Goal: Information Seeking & Learning: Learn about a topic

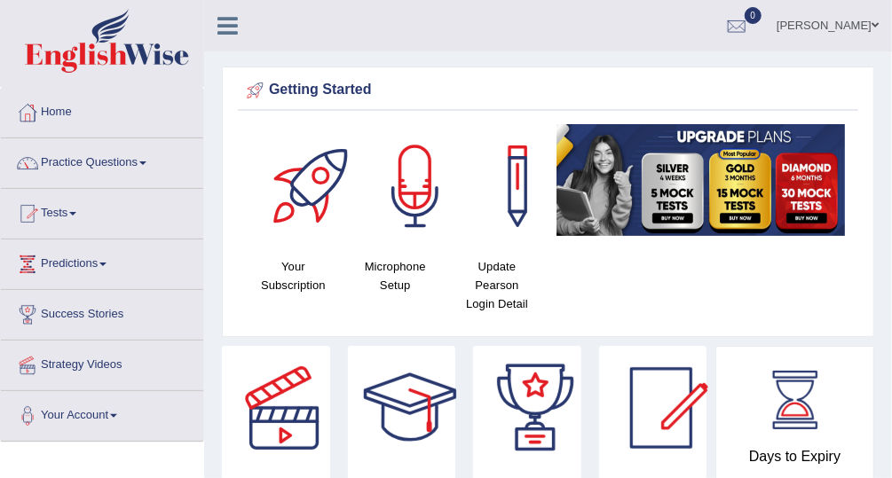
click at [111, 162] on link "Practice Questions" at bounding box center [102, 160] width 202 height 44
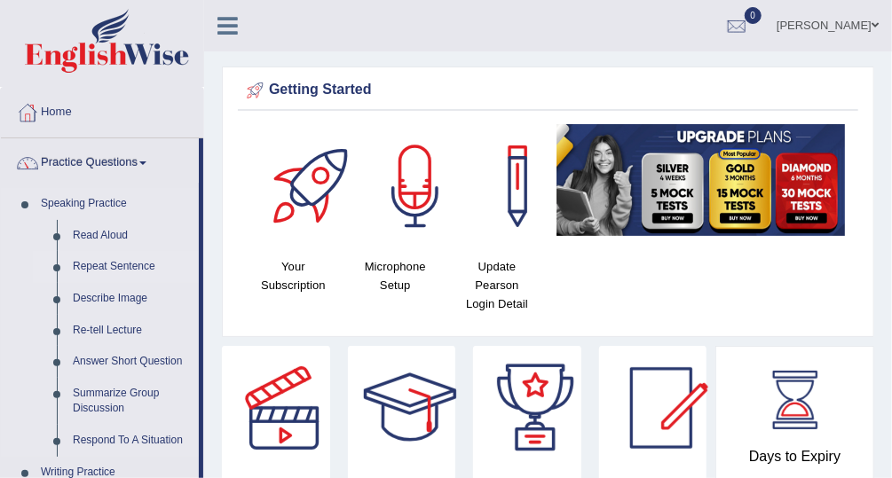
click at [136, 265] on link "Repeat Sentence" at bounding box center [132, 267] width 134 height 32
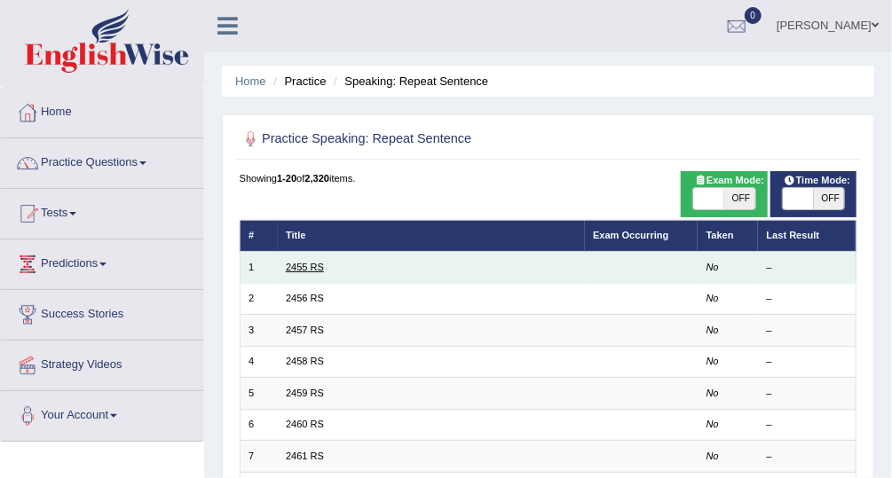
click at [289, 271] on link "2455 RS" at bounding box center [305, 267] width 38 height 11
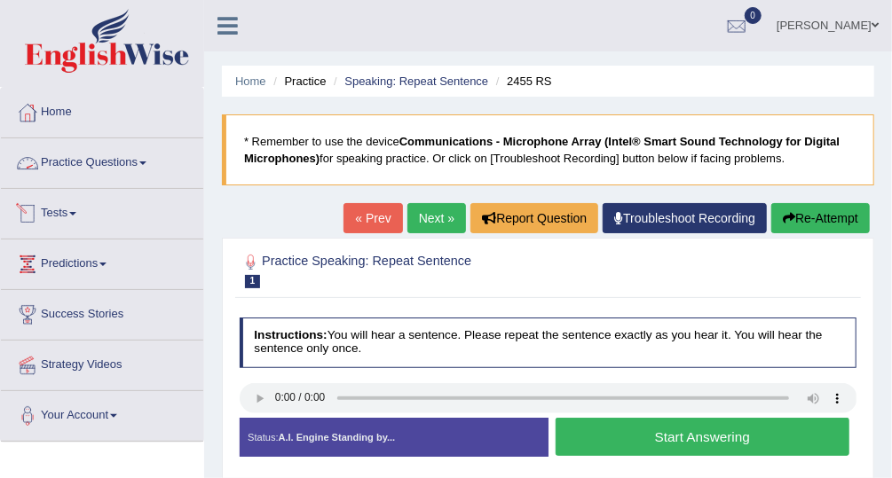
click at [134, 167] on link "Practice Questions" at bounding box center [102, 160] width 202 height 44
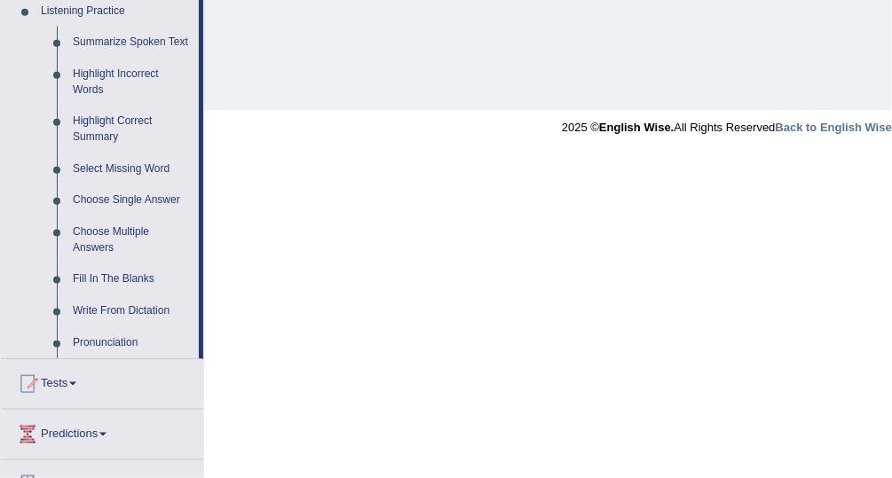
scroll to position [776, 0]
click at [114, 72] on link "Highlight Incorrect Words" at bounding box center [132, 83] width 134 height 47
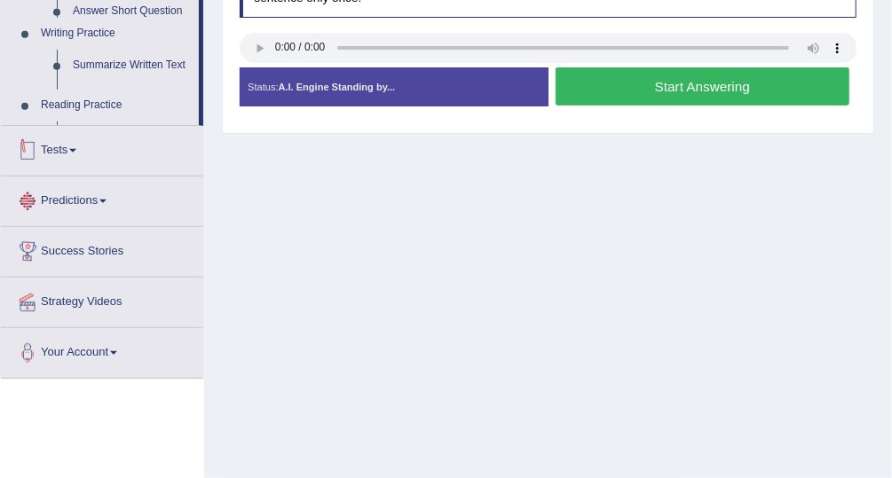
scroll to position [453, 0]
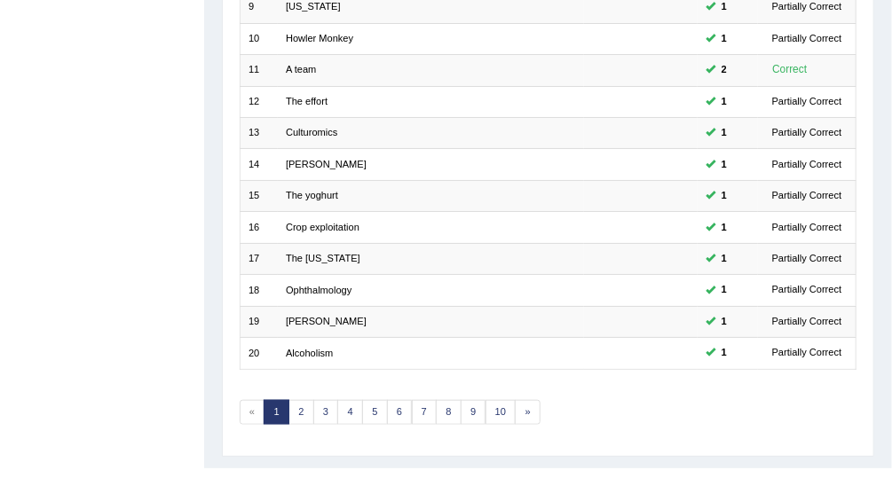
scroll to position [537, 0]
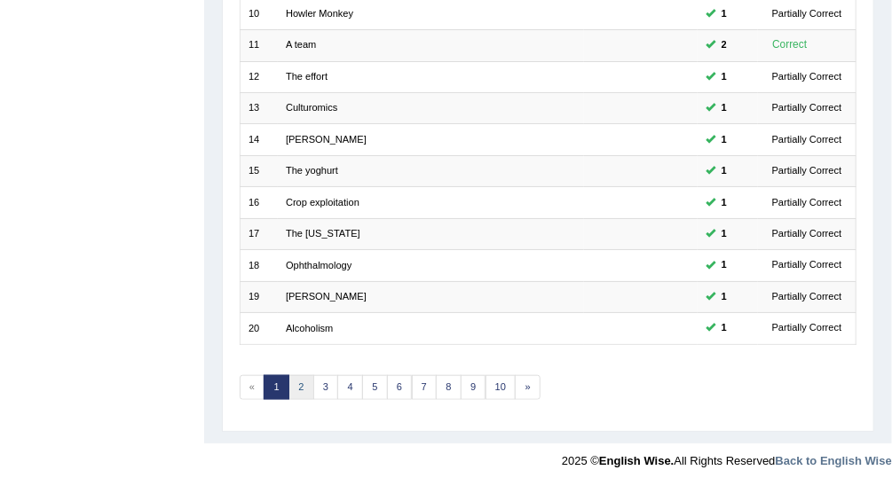
click at [296, 383] on link "2" at bounding box center [301, 387] width 26 height 25
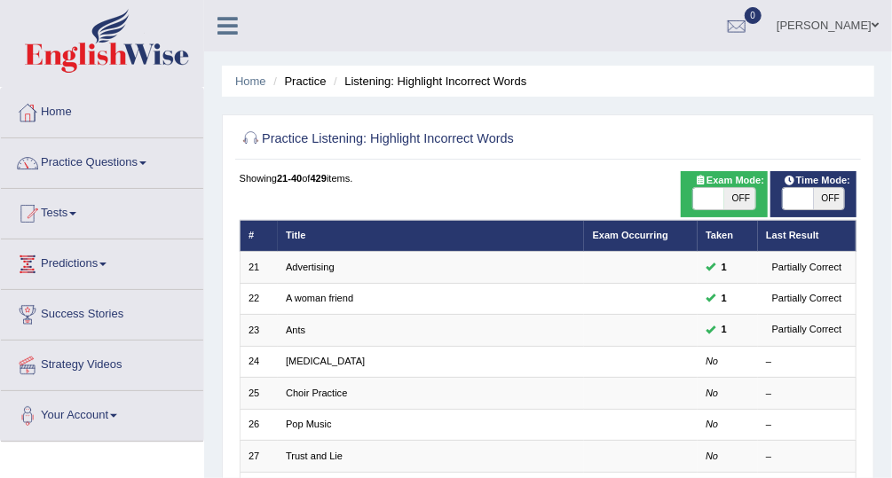
scroll to position [4, 0]
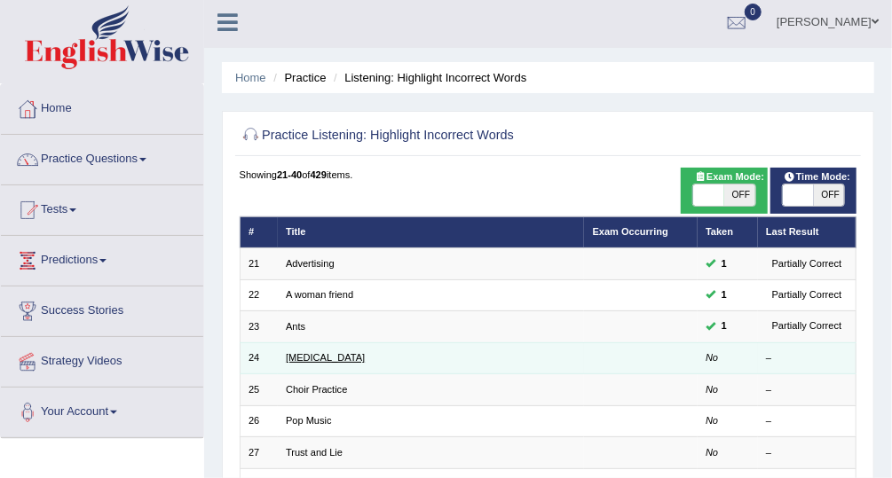
click at [339, 358] on link "[MEDICAL_DATA]" at bounding box center [325, 357] width 79 height 11
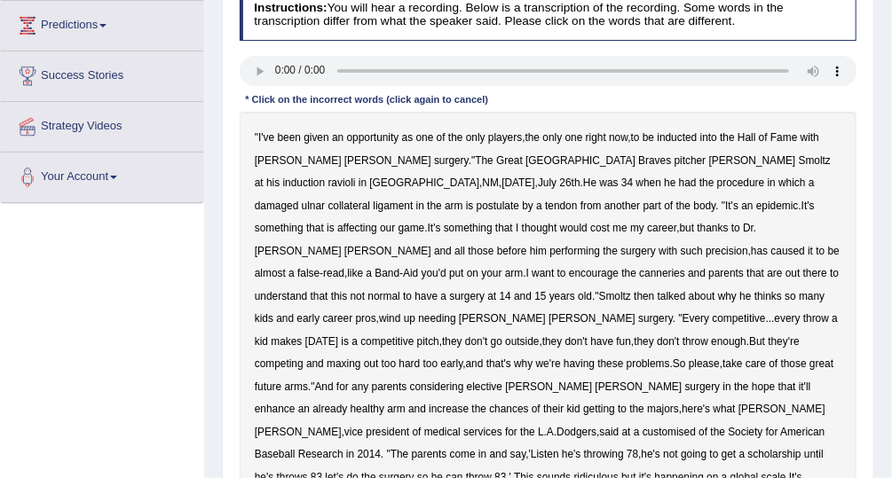
scroll to position [241, 0]
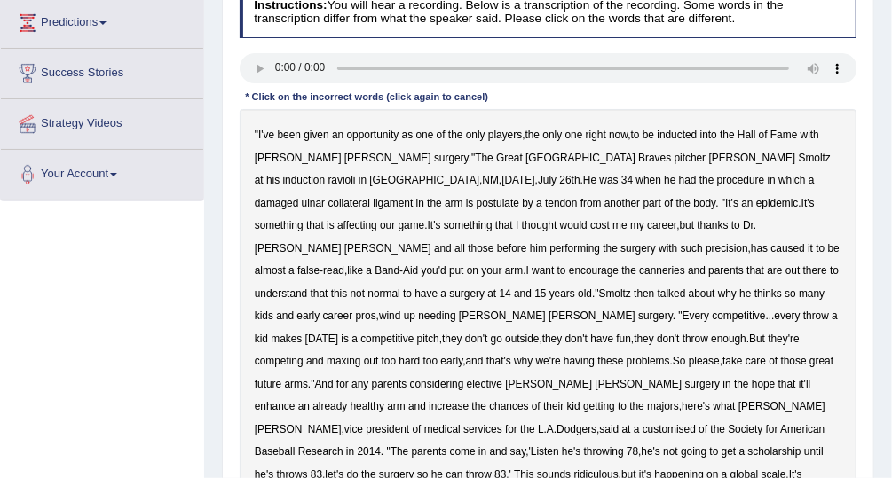
click at [356, 174] on b "ravioli" at bounding box center [342, 180] width 28 height 12
click at [500, 174] on b "NM" at bounding box center [491, 180] width 17 height 12
click at [519, 197] on b "postulate" at bounding box center [498, 203] width 43 height 12
click at [685, 264] on b "canneries" at bounding box center [662, 270] width 46 height 12
click at [643, 423] on b "customised" at bounding box center [669, 429] width 53 height 12
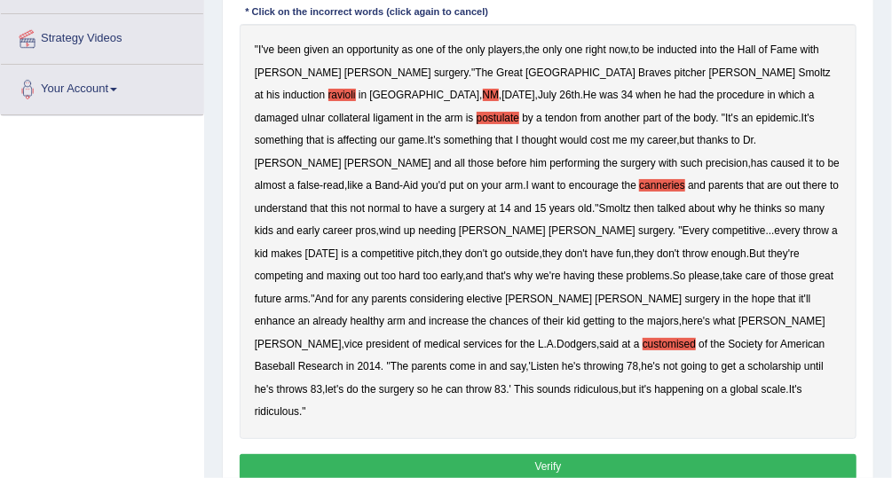
scroll to position [322, 0]
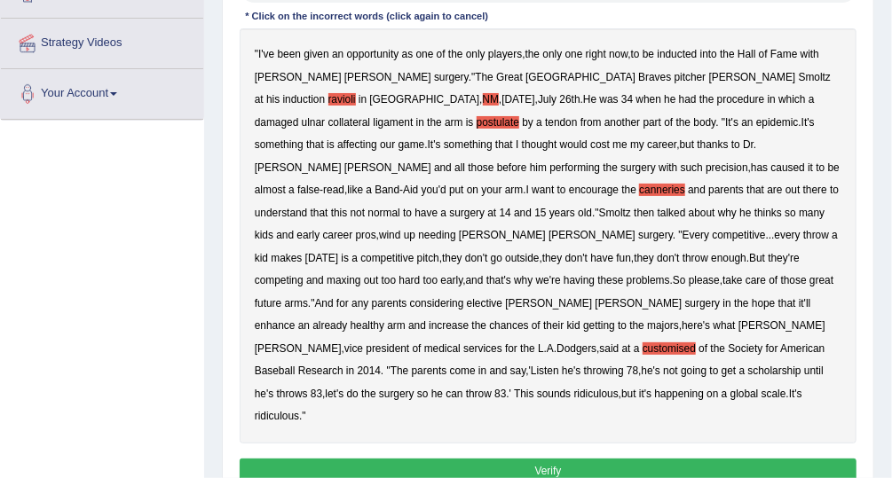
click at [587, 459] on button "Verify" at bounding box center [549, 472] width 618 height 26
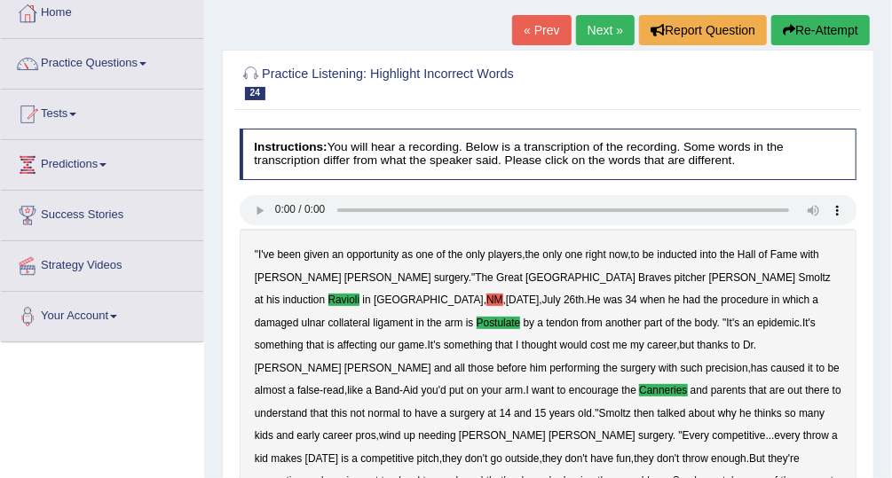
scroll to position [98, 0]
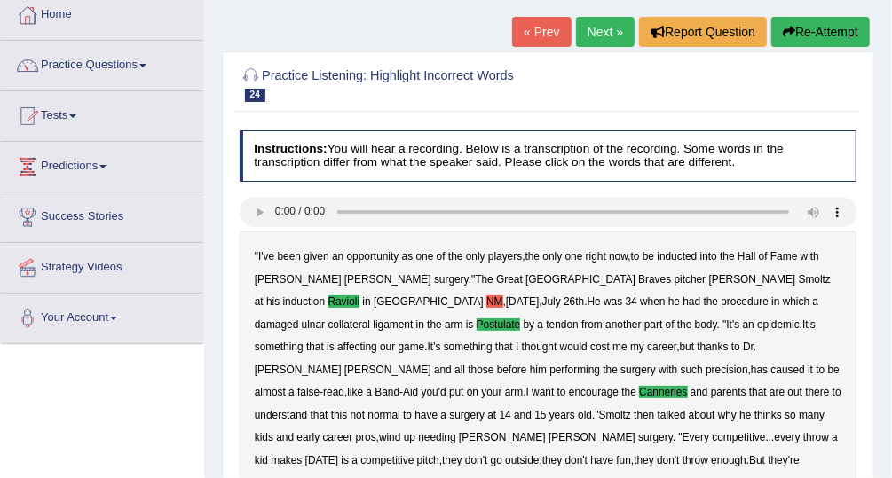
click at [617, 24] on link "Next »" at bounding box center [605, 32] width 59 height 30
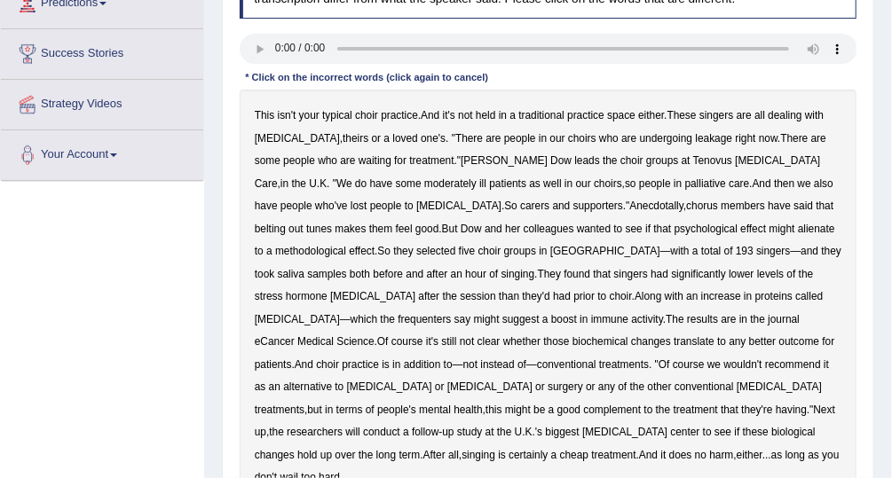
scroll to position [260, 0]
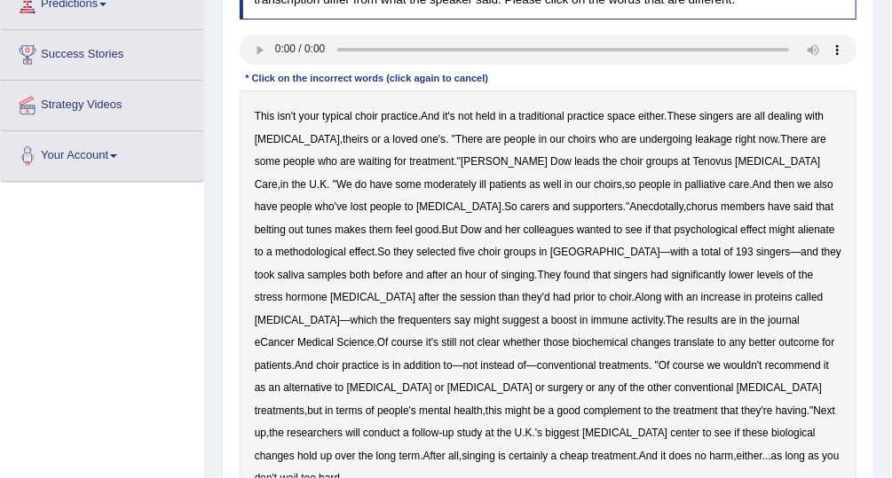
click at [696, 138] on b "leakage" at bounding box center [714, 139] width 37 height 12
click at [424, 183] on b "moderately" at bounding box center [450, 184] width 52 height 12
click at [798, 230] on b "alienate" at bounding box center [816, 230] width 37 height 12
click at [610, 295] on b "choir" at bounding box center [621, 297] width 22 height 12
click at [610, 300] on b "choir" at bounding box center [621, 297] width 22 height 12
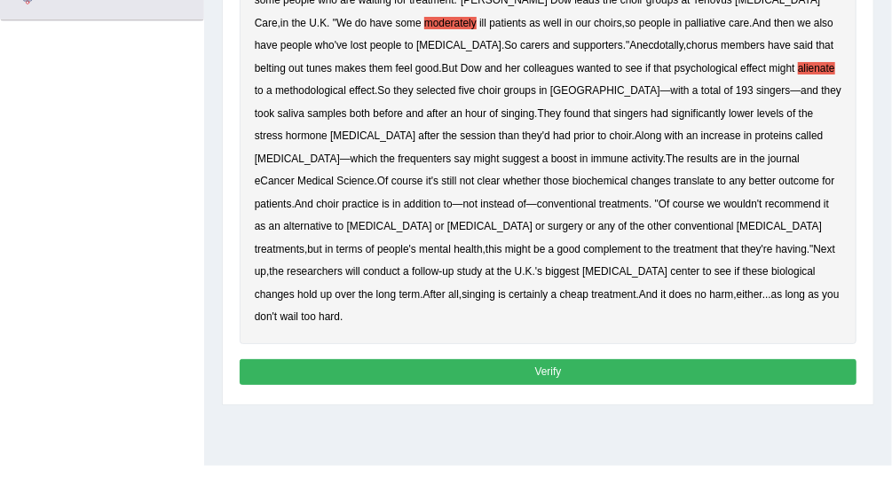
scroll to position [422, 0]
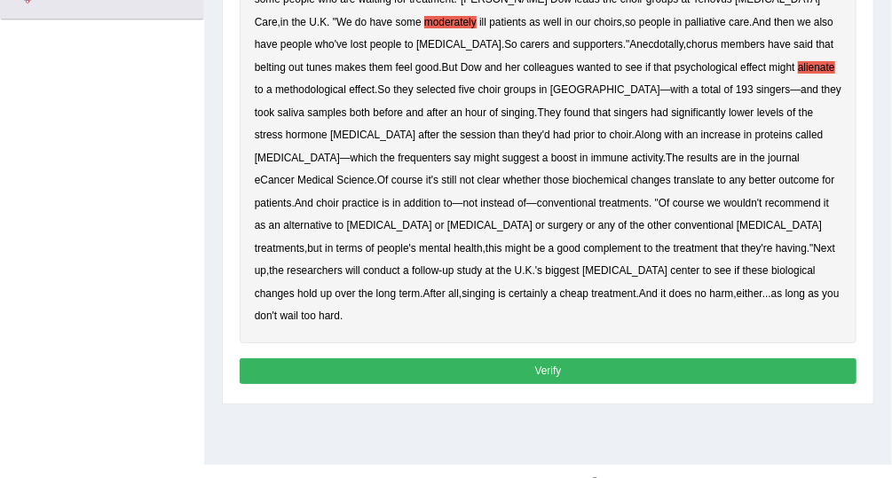
click at [726, 359] on button "Verify" at bounding box center [549, 372] width 618 height 26
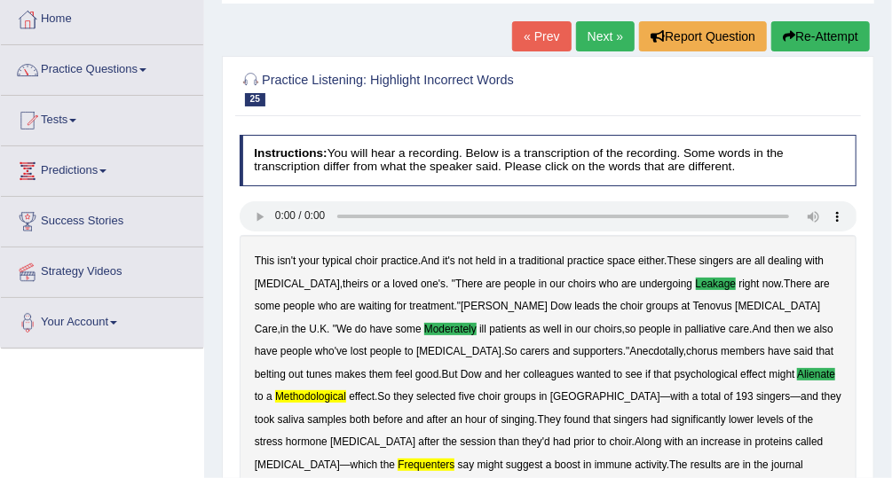
scroll to position [59, 0]
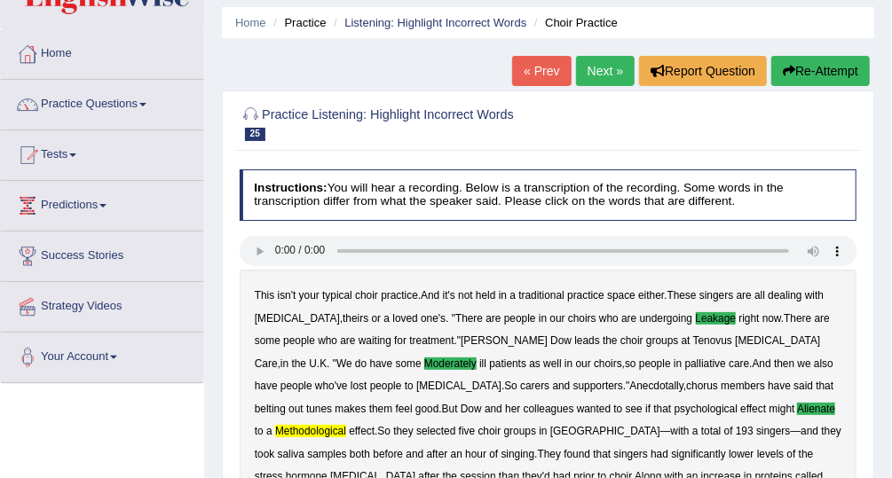
click at [606, 67] on link "Next »" at bounding box center [605, 71] width 59 height 30
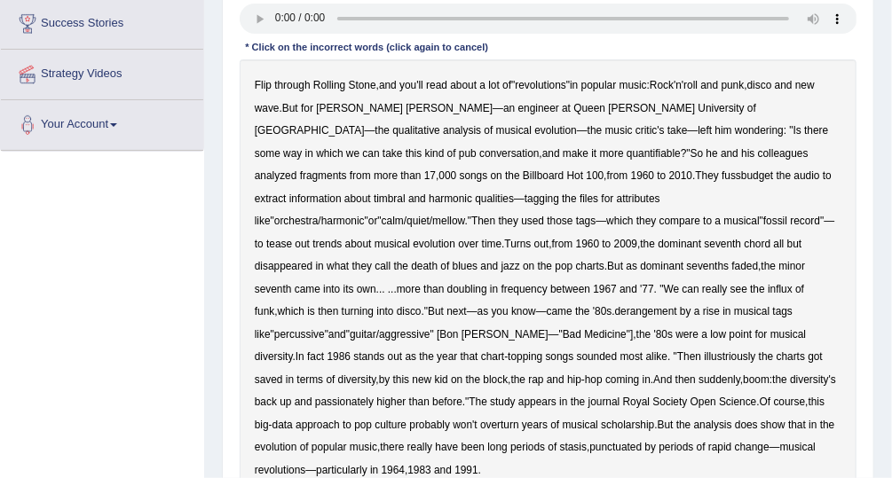
scroll to position [289, 0]
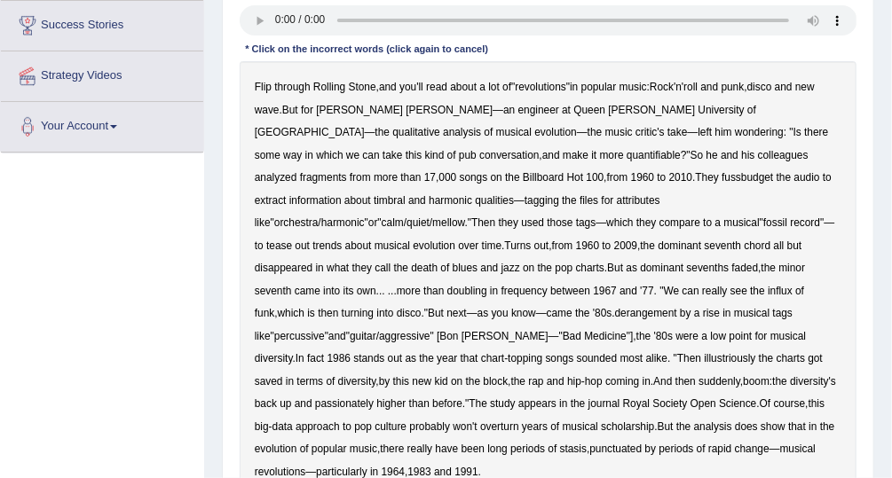
click at [722, 177] on b "fussbudget" at bounding box center [747, 177] width 51 height 12
click at [584, 330] on b "Medicine" at bounding box center [605, 336] width 43 height 12
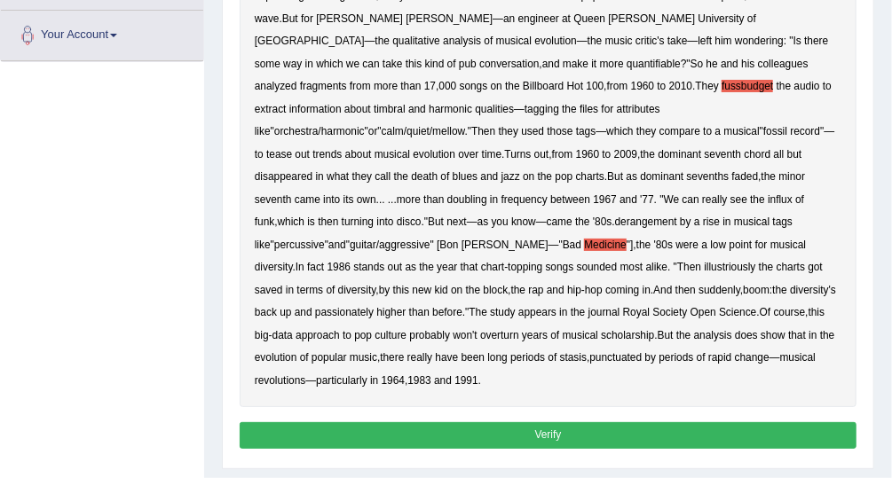
scroll to position [388, 0]
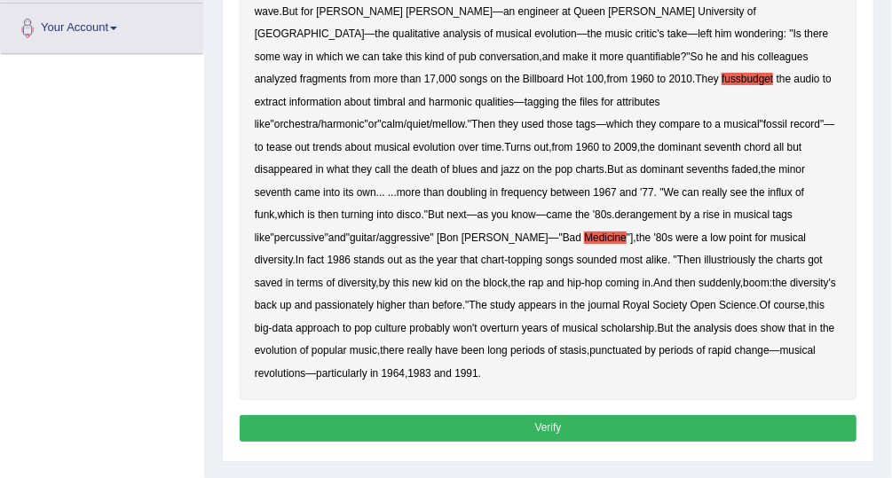
click at [689, 415] on button "Verify" at bounding box center [549, 428] width 618 height 26
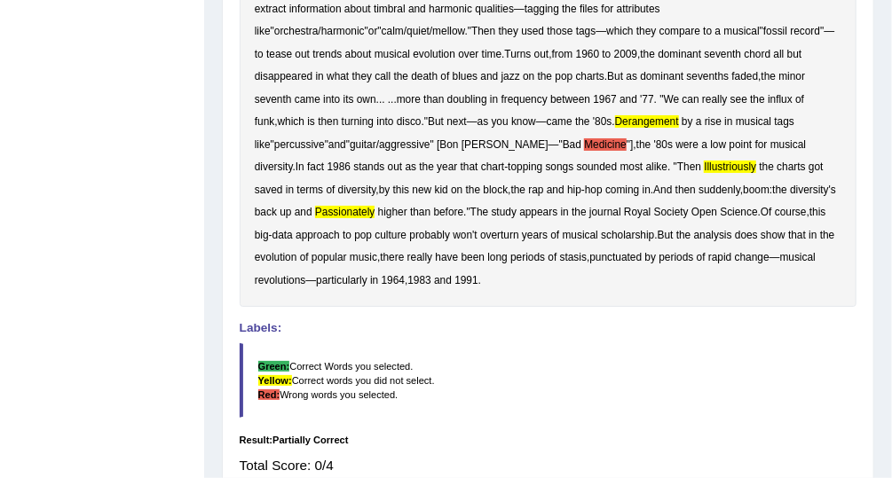
scroll to position [462, 0]
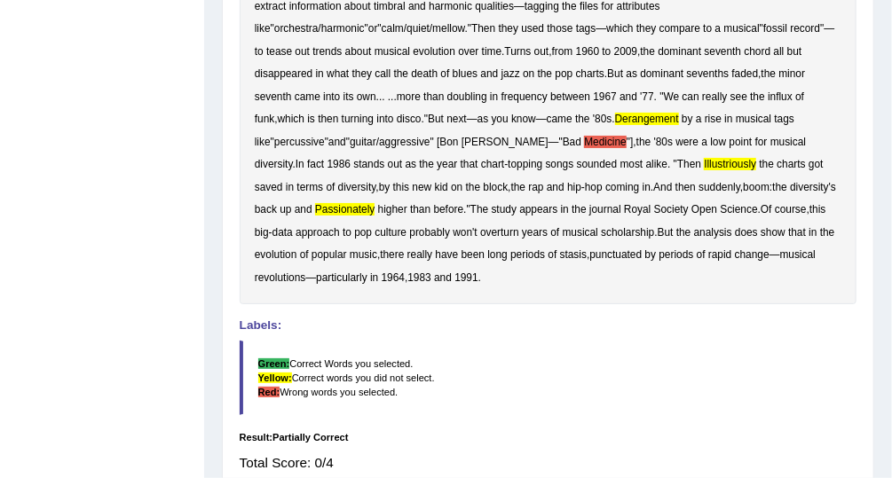
click at [879, 274] on div "Home Practice Listening: Highlight Incorrect Words Pop Music « Prev Next » Repo…" at bounding box center [548, 47] width 688 height 1018
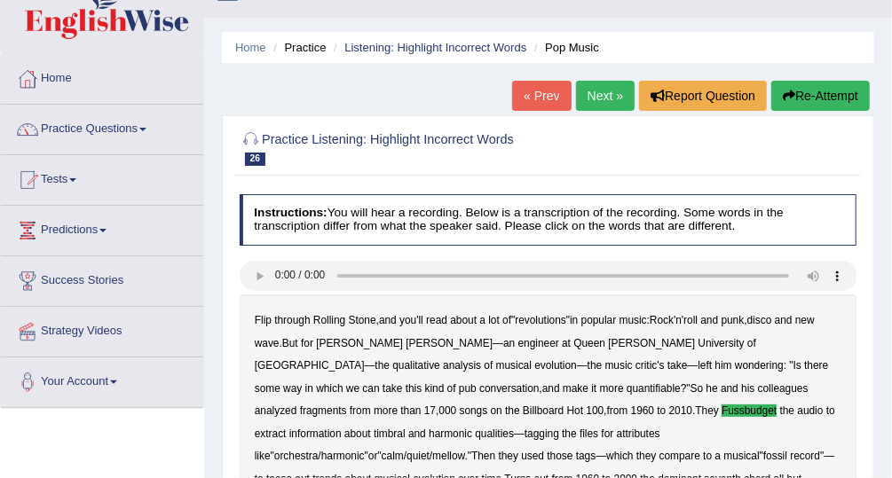
scroll to position [32, 0]
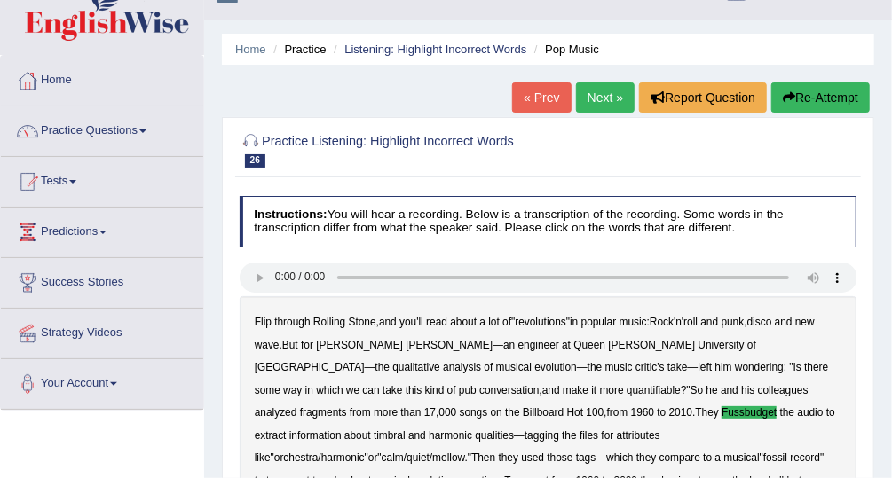
click at [593, 91] on link "Next »" at bounding box center [605, 98] width 59 height 30
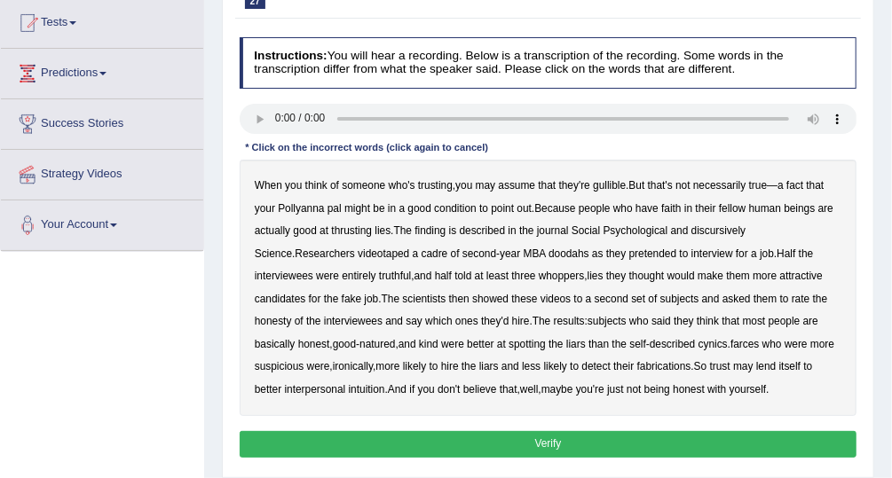
scroll to position [196, 0]
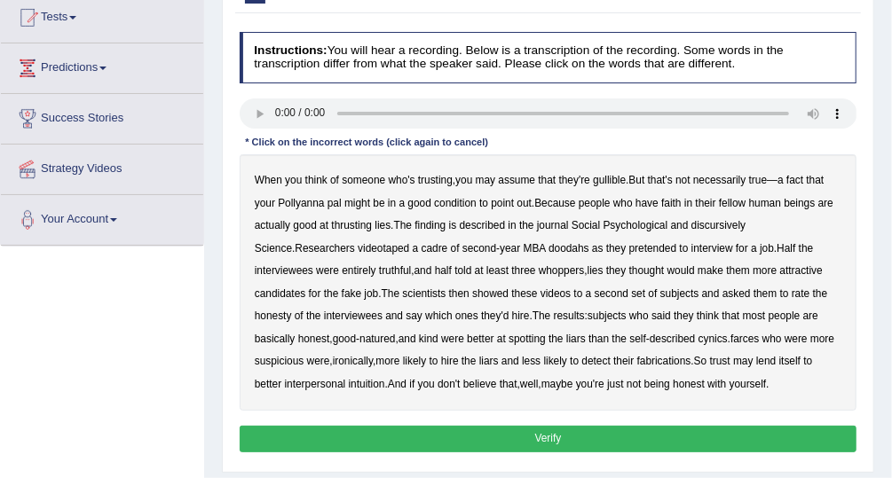
click at [725, 224] on b "discursively" at bounding box center [718, 225] width 54 height 12
click at [730, 335] on b "farces" at bounding box center [744, 339] width 28 height 12
click at [557, 436] on button "Verify" at bounding box center [549, 439] width 618 height 26
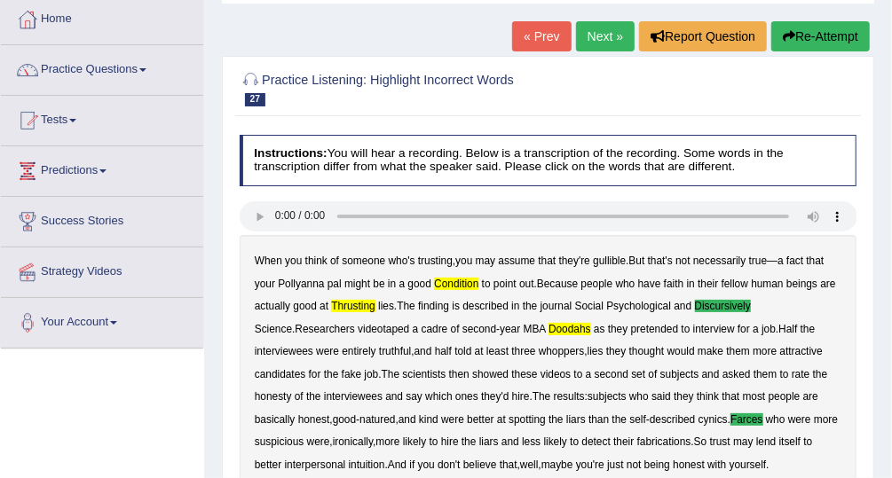
scroll to position [92, 0]
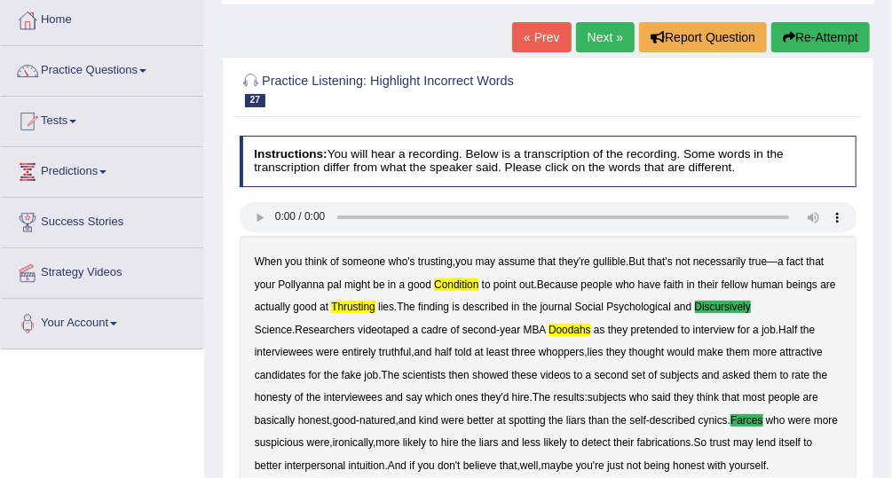
click at [597, 43] on link "Next »" at bounding box center [605, 37] width 59 height 30
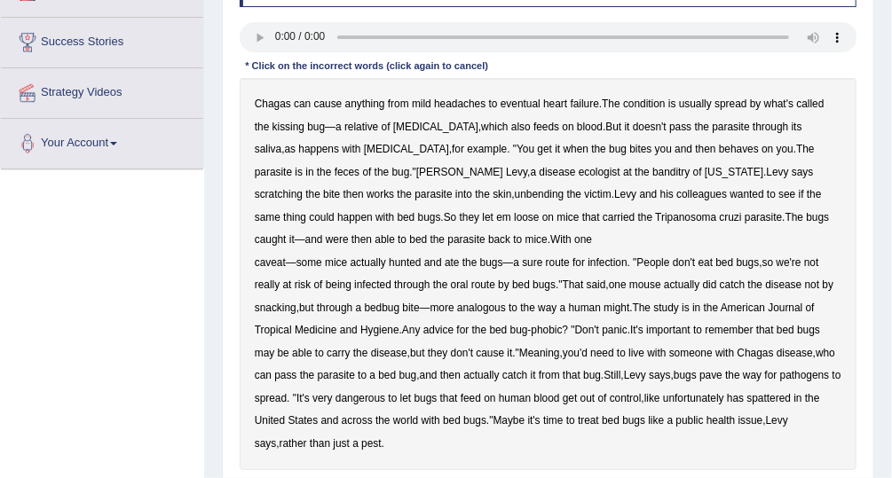
scroll to position [276, 0]
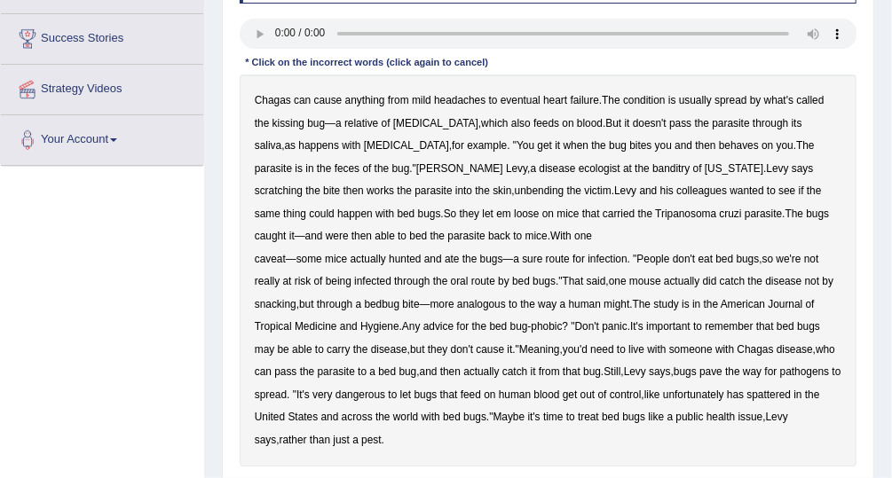
click at [719, 146] on b "behaves" at bounding box center [739, 145] width 40 height 12
click at [515, 185] on b "unbending" at bounding box center [540, 191] width 50 height 12
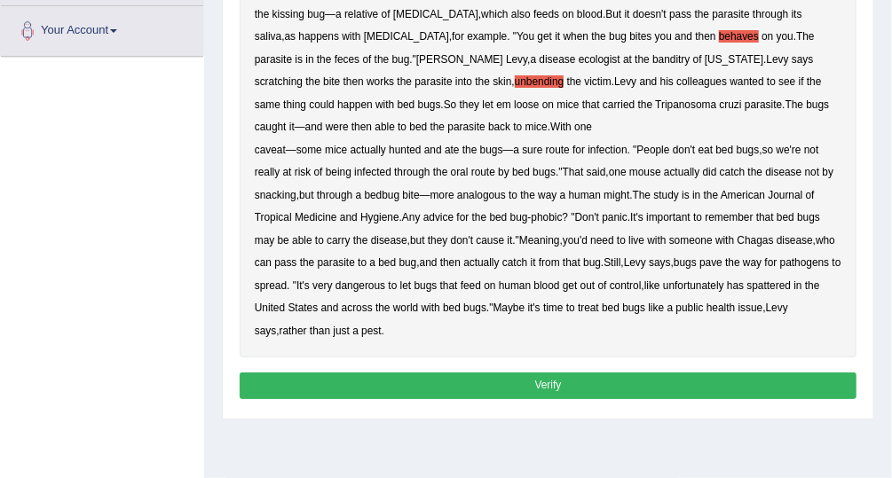
scroll to position [384, 0]
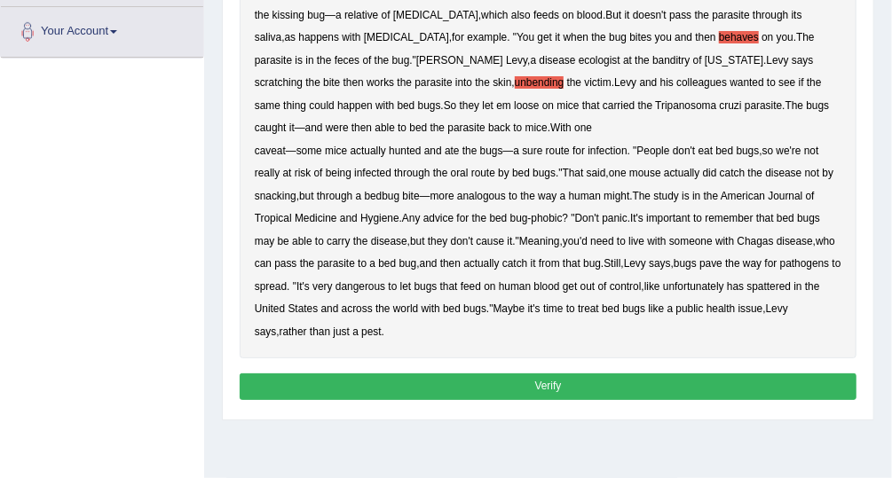
click at [697, 376] on button "Verify" at bounding box center [549, 387] width 618 height 26
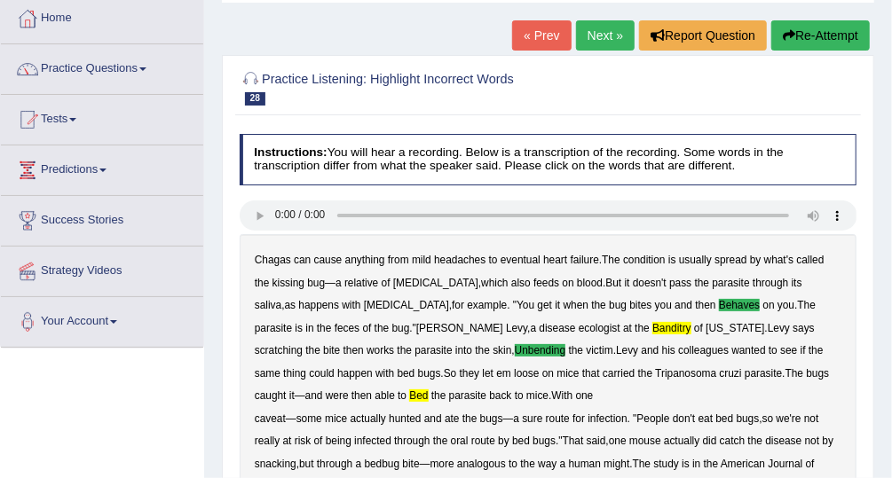
scroll to position [92, 0]
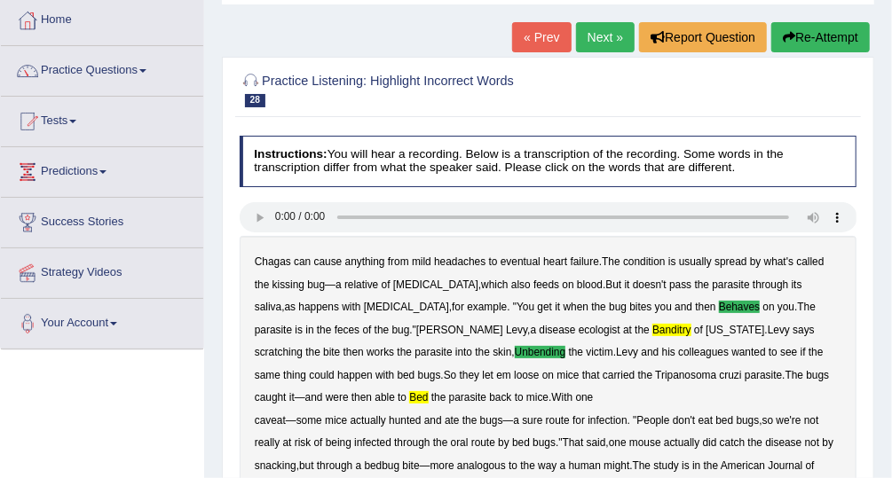
click at [602, 42] on link "Next »" at bounding box center [605, 37] width 59 height 30
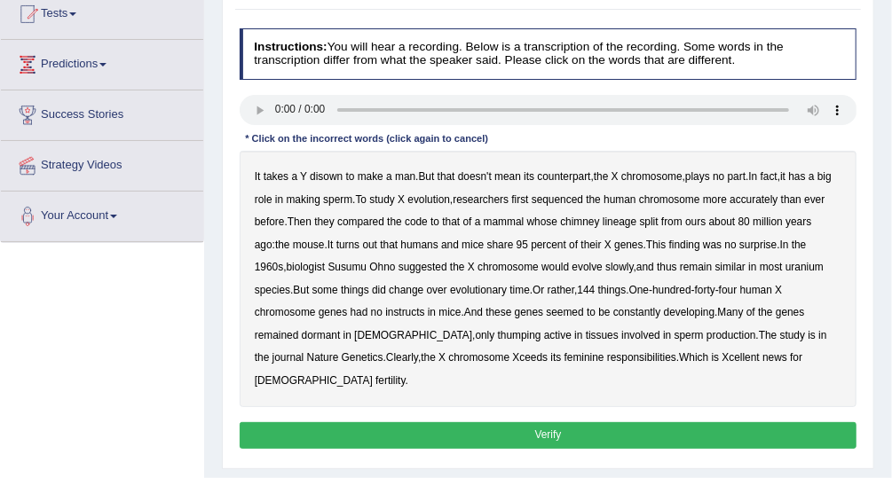
scroll to position [197, 0]
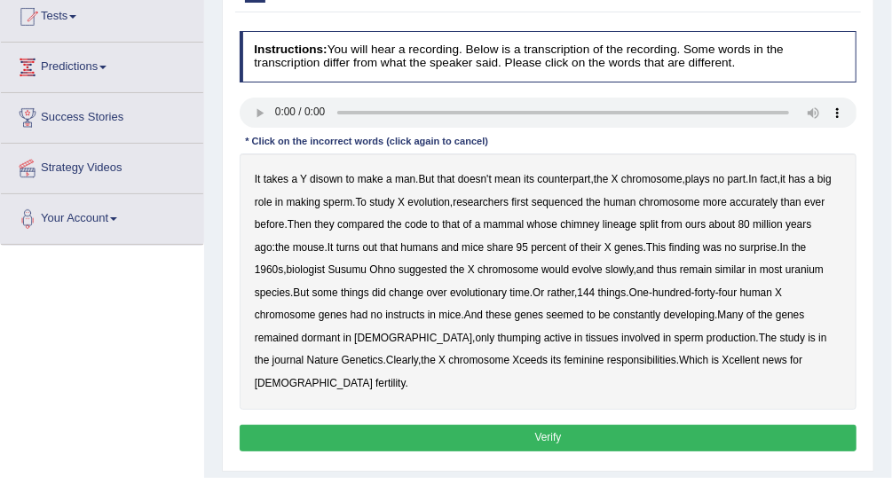
click at [329, 177] on b "disown" at bounding box center [326, 179] width 33 height 12
click at [599, 219] on b "chimney" at bounding box center [579, 224] width 39 height 12
click at [410, 312] on b "instructs" at bounding box center [404, 315] width 39 height 12
click at [498, 337] on b "thumping" at bounding box center [519, 338] width 43 height 12
click at [813, 270] on b "uranium" at bounding box center [804, 270] width 38 height 12
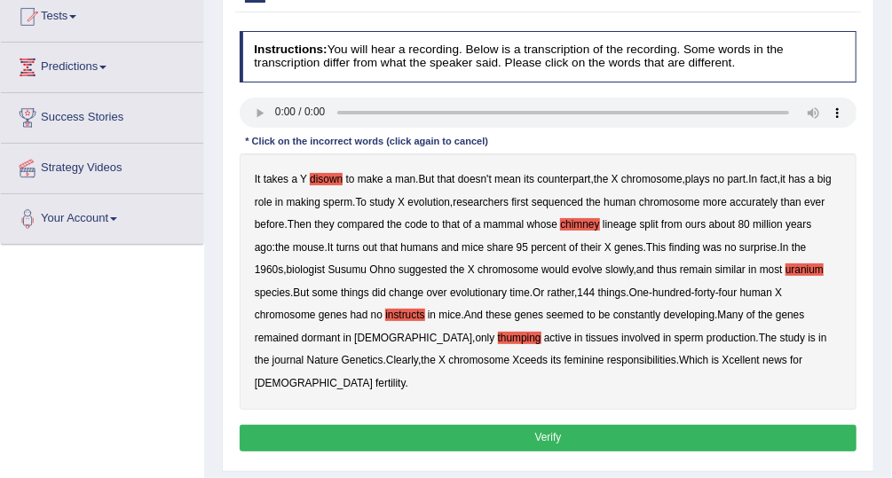
click at [652, 425] on button "Verify" at bounding box center [549, 438] width 618 height 26
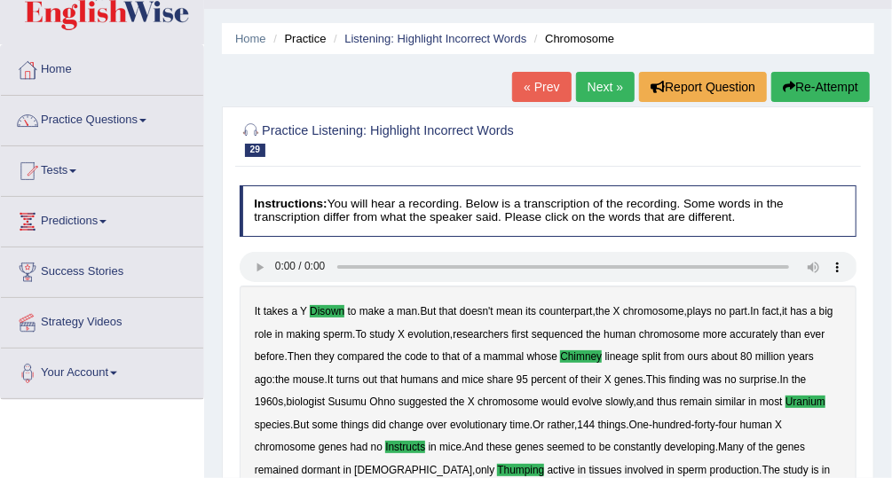
scroll to position [20, 0]
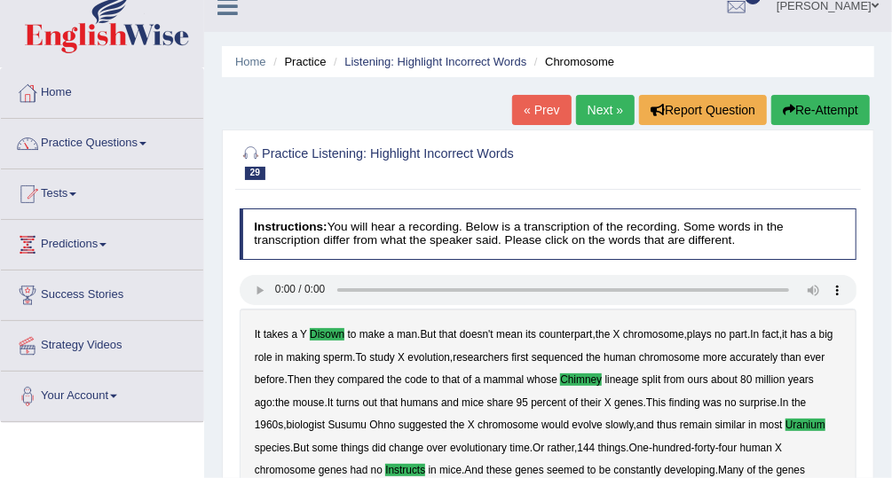
click at [608, 110] on link "Next »" at bounding box center [605, 110] width 59 height 30
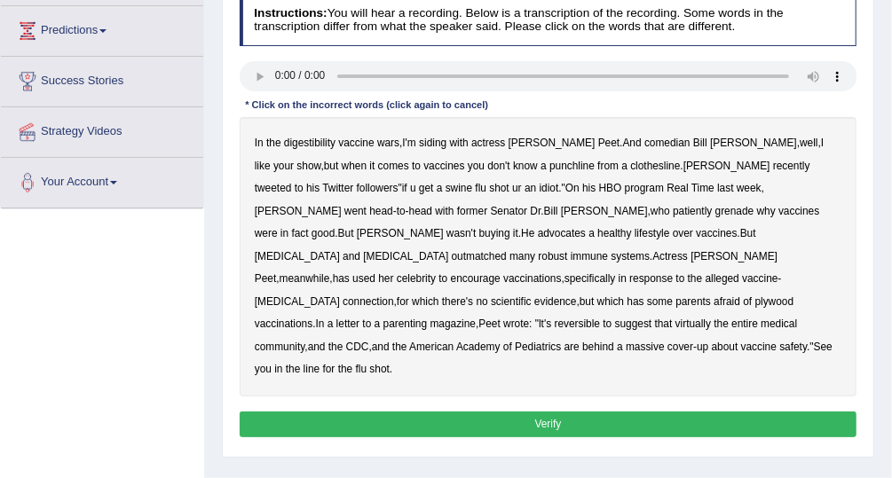
scroll to position [233, 0]
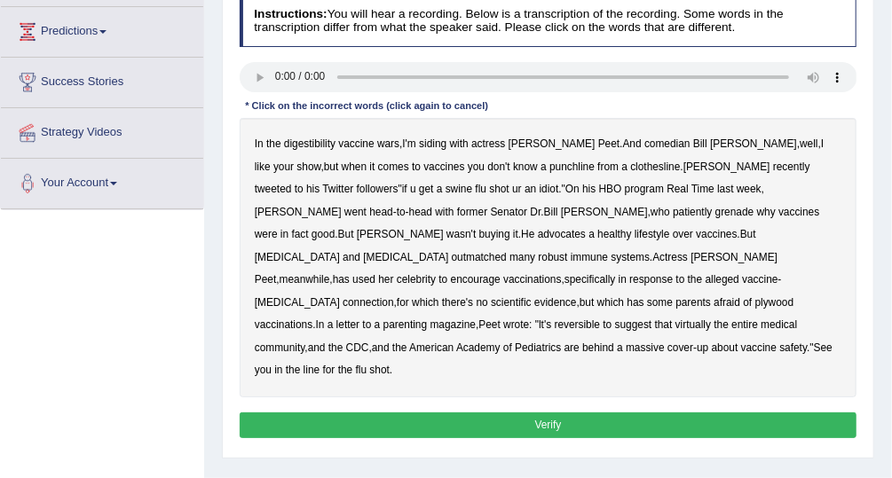
click at [367, 206] on b "went" at bounding box center [355, 212] width 22 height 12
click at [755, 296] on b "plywood" at bounding box center [774, 302] width 39 height 12
click at [555, 319] on b "reversible" at bounding box center [578, 325] width 46 height 12
click at [572, 413] on button "Verify" at bounding box center [549, 426] width 618 height 26
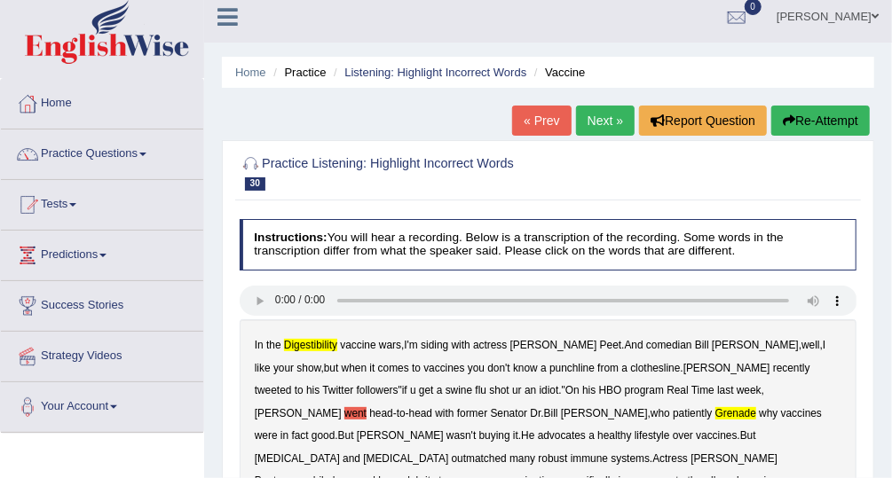
scroll to position [0, 0]
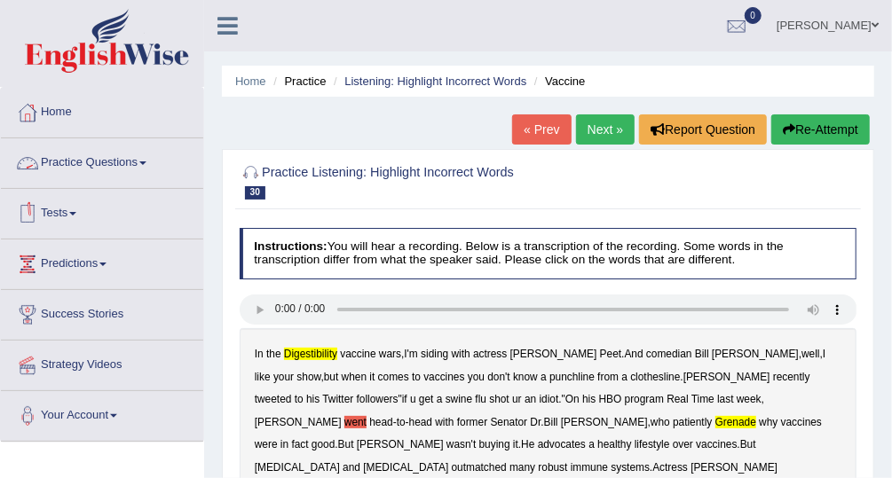
click at [124, 162] on link "Practice Questions" at bounding box center [102, 160] width 202 height 44
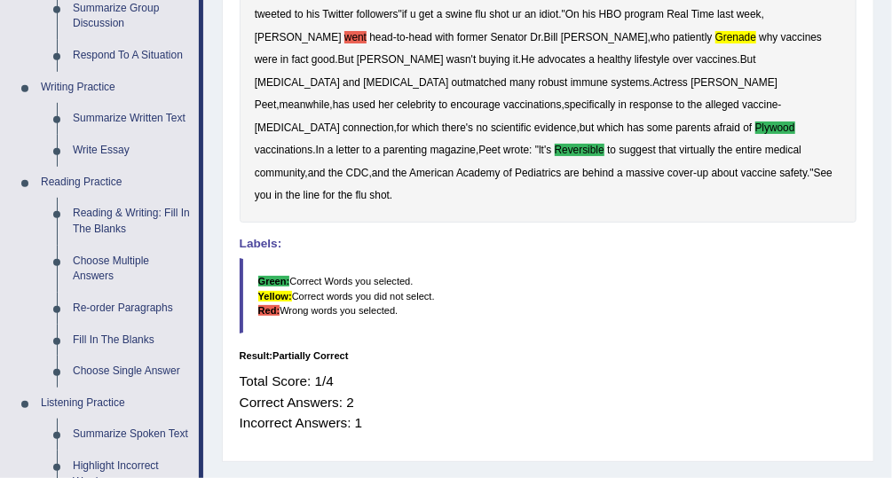
scroll to position [401, 0]
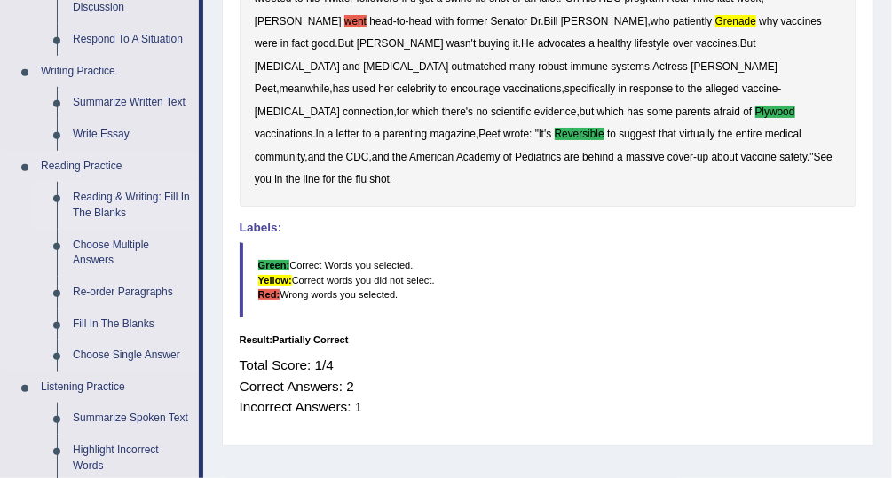
click at [162, 193] on link "Reading & Writing: Fill In The Blanks" at bounding box center [132, 205] width 134 height 47
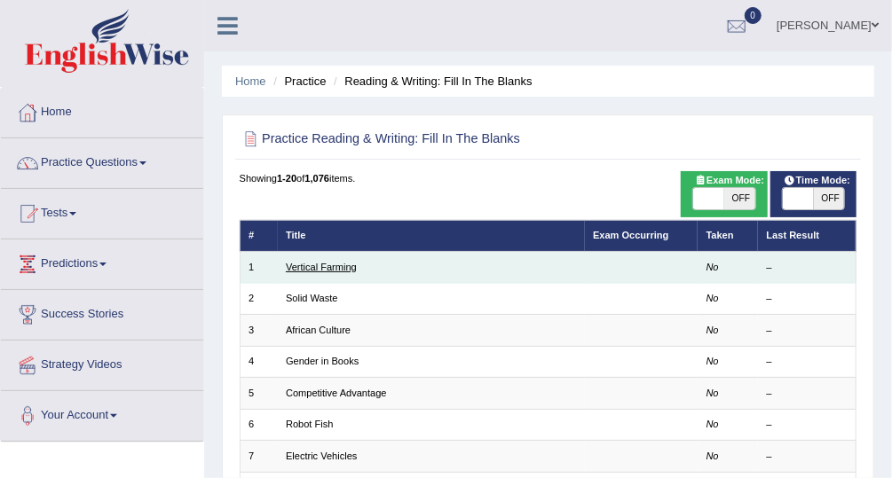
click at [329, 266] on link "Vertical Farming" at bounding box center [321, 267] width 71 height 11
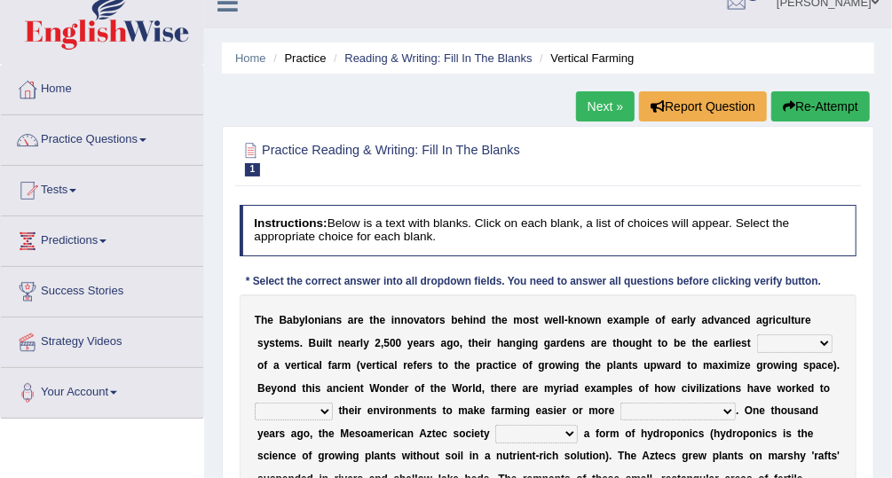
scroll to position [20, 0]
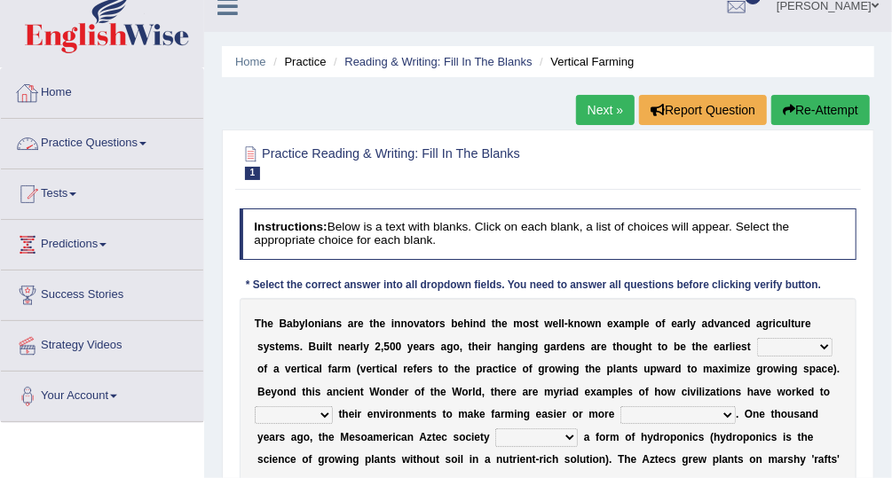
click at [120, 144] on link "Practice Questions" at bounding box center [102, 141] width 202 height 44
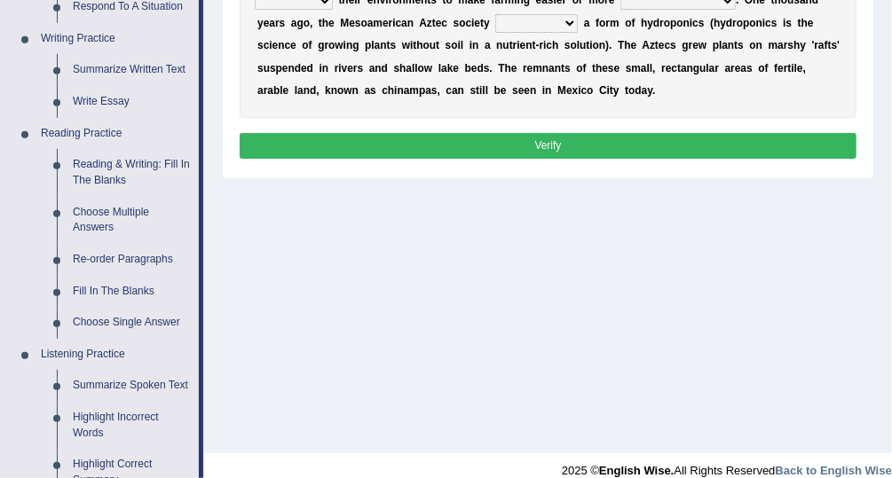
scroll to position [443, 0]
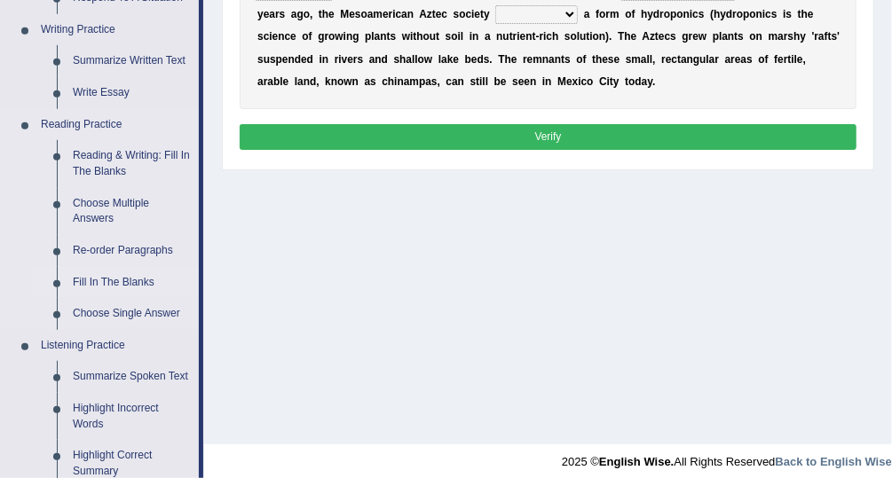
click at [131, 281] on link "Fill In The Blanks" at bounding box center [132, 283] width 134 height 32
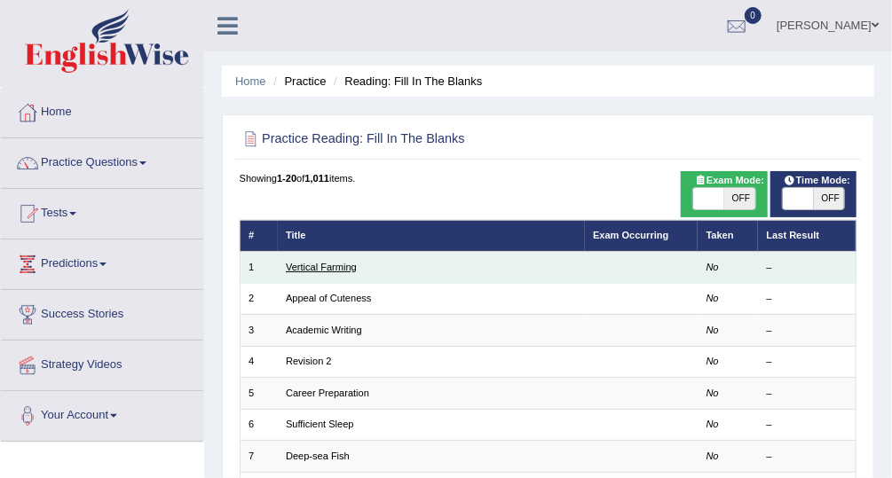
click at [336, 264] on link "Vertical Farming" at bounding box center [321, 267] width 71 height 11
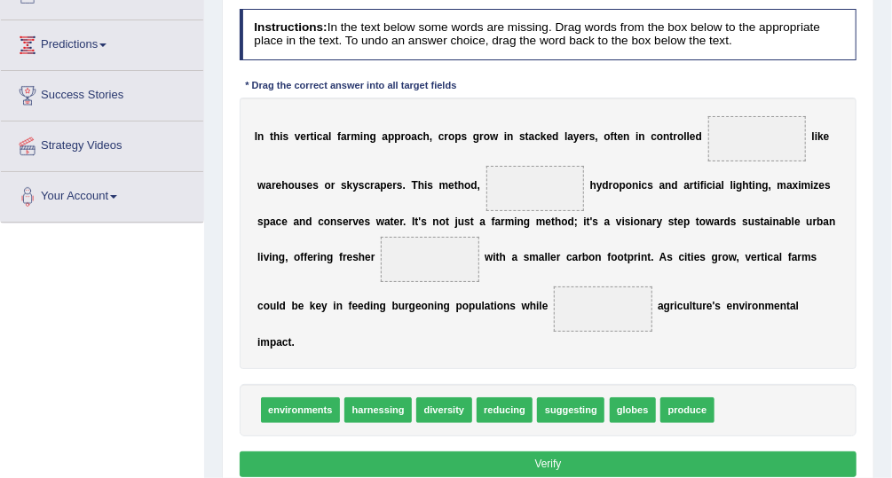
scroll to position [220, 0]
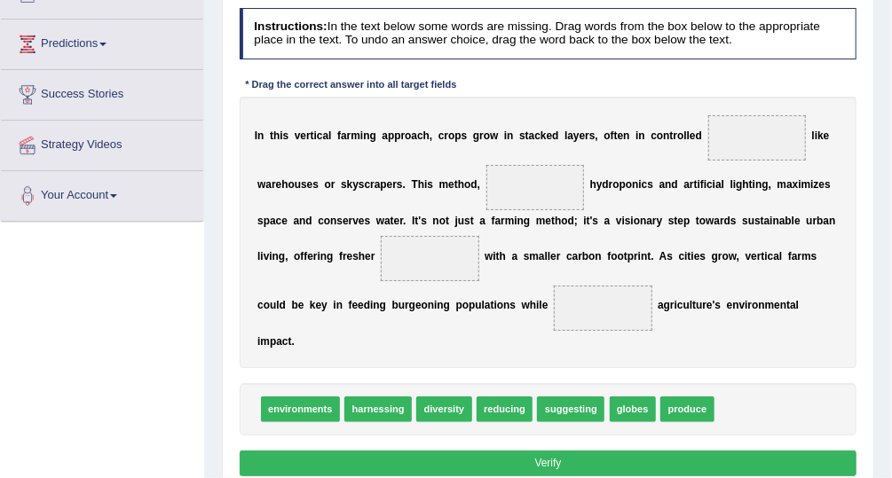
click at [630, 397] on span "globes" at bounding box center [633, 410] width 47 height 26
drag, startPoint x: 615, startPoint y: 378, endPoint x: 743, endPoint y: 83, distance: 322.0
click at [743, 83] on div "Instructions: In the text below some words are missing. Drag words from the box…" at bounding box center [547, 245] width 625 height 488
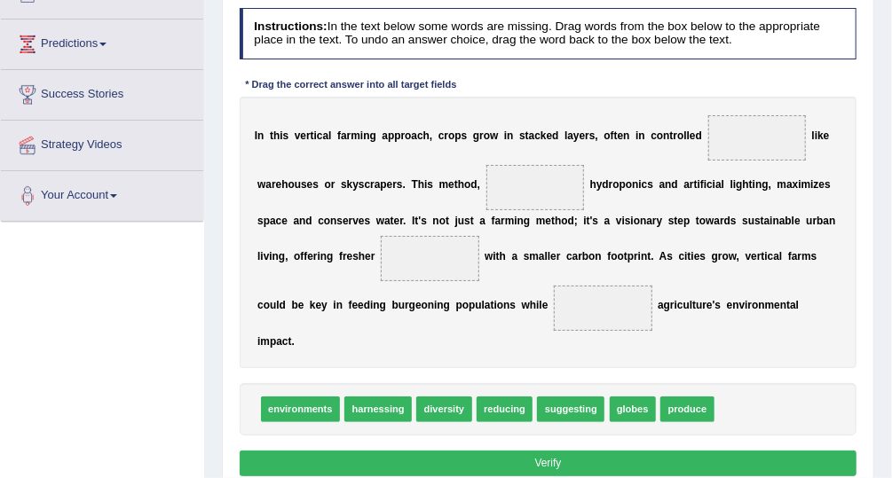
click at [610, 397] on span "globes" at bounding box center [633, 410] width 47 height 26
drag, startPoint x: 609, startPoint y: 391, endPoint x: 722, endPoint y: 106, distance: 307.5
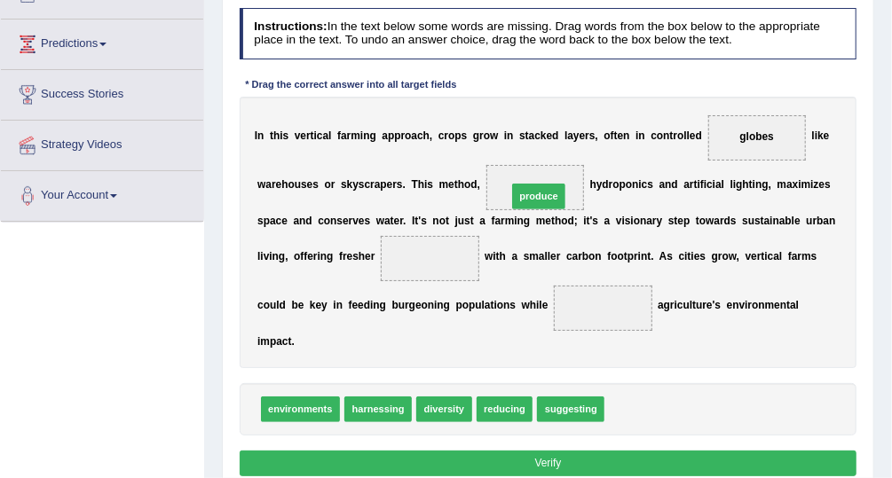
drag, startPoint x: 614, startPoint y: 380, endPoint x: 499, endPoint y: 130, distance: 275.6
click at [499, 130] on div "Instructions: In the text below some words are missing. Drag words from the box…" at bounding box center [547, 245] width 625 height 488
drag, startPoint x: 629, startPoint y: 379, endPoint x: 520, endPoint y: 121, distance: 280.4
click at [520, 121] on div "Instructions: In the text below some words are missing. Drag words from the box…" at bounding box center [547, 245] width 625 height 488
drag, startPoint x: 612, startPoint y: 386, endPoint x: 492, endPoint y: 153, distance: 262.8
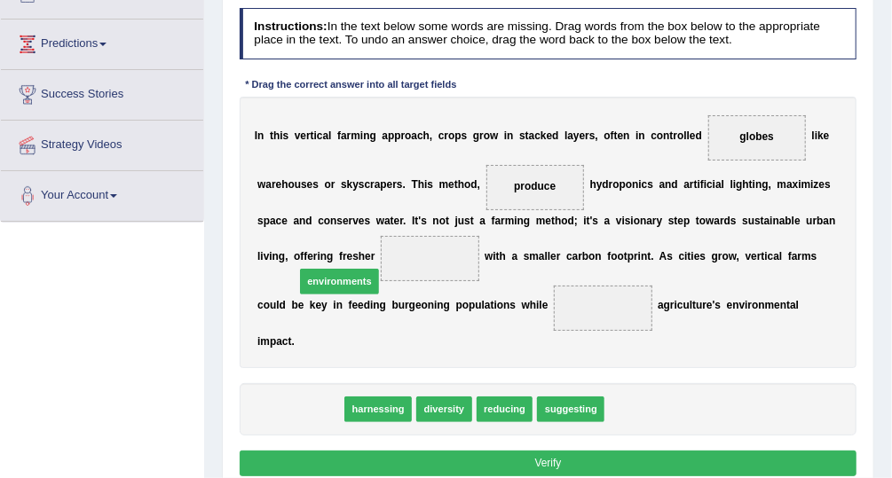
drag, startPoint x: 310, startPoint y: 380, endPoint x: 356, endPoint y: 230, distance: 156.9
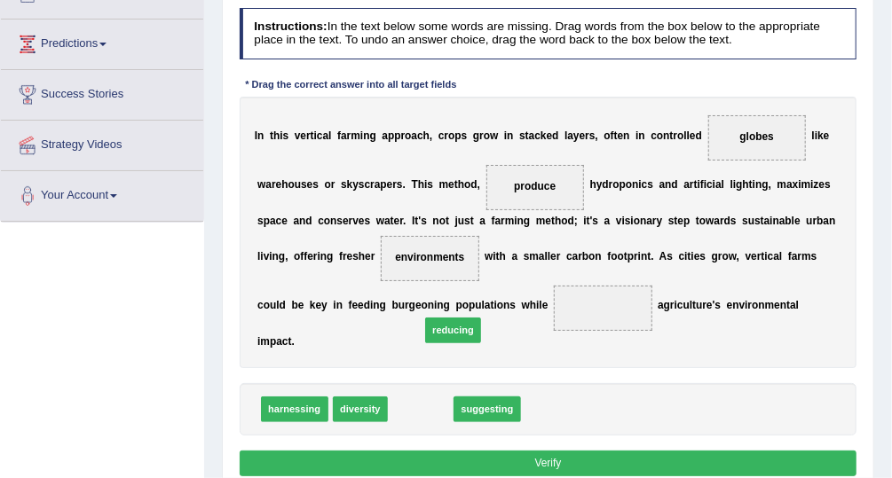
drag, startPoint x: 408, startPoint y: 387, endPoint x: 446, endPoint y: 295, distance: 99.9
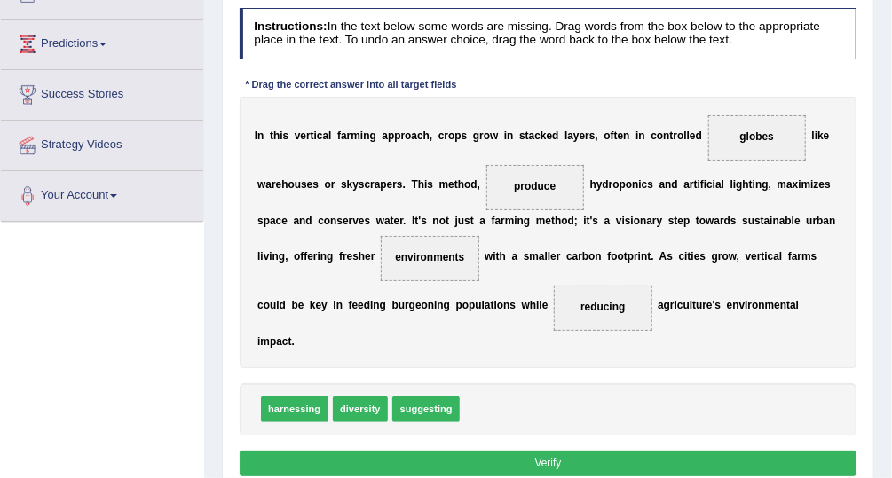
click at [516, 451] on button "Verify" at bounding box center [549, 464] width 618 height 26
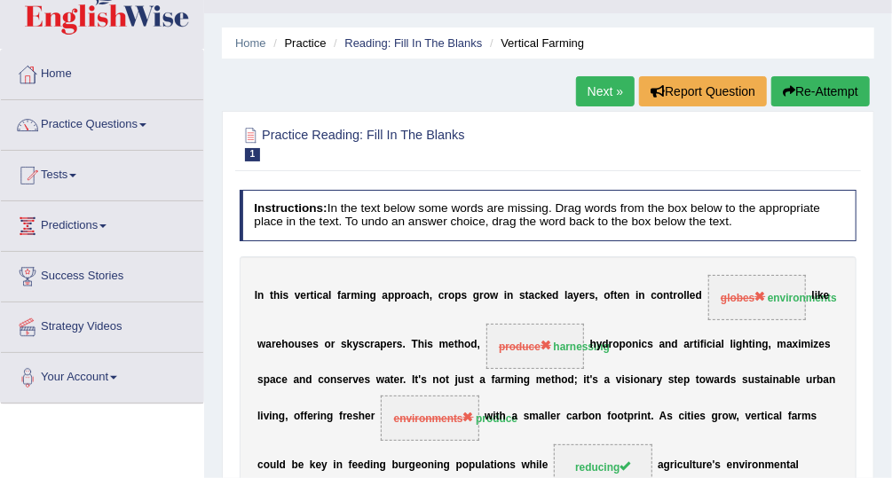
scroll to position [39, 0]
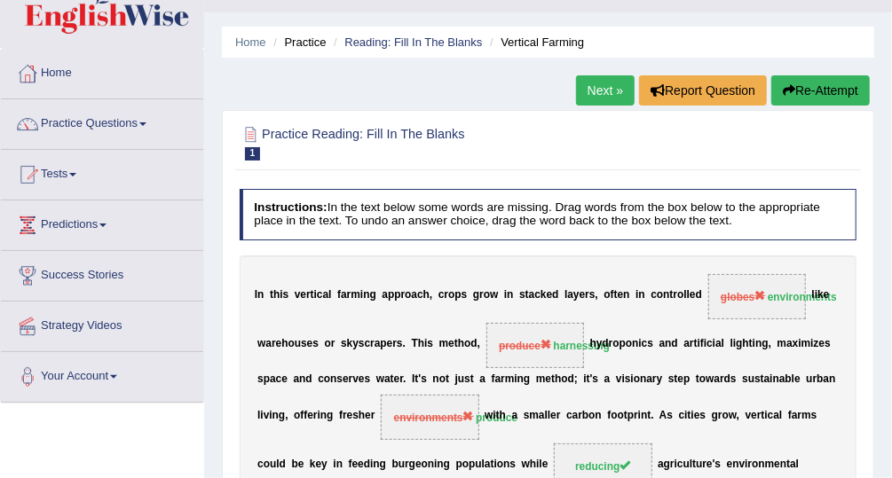
click at [617, 91] on link "Next »" at bounding box center [605, 90] width 59 height 30
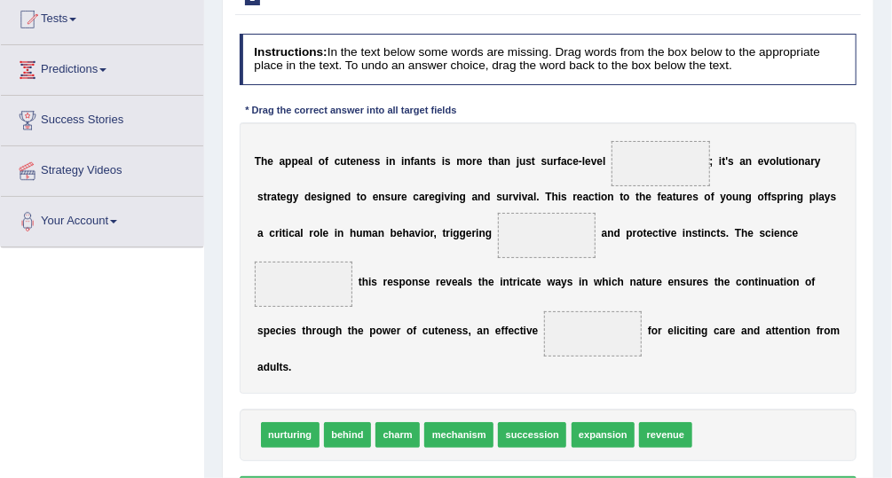
scroll to position [193, 0]
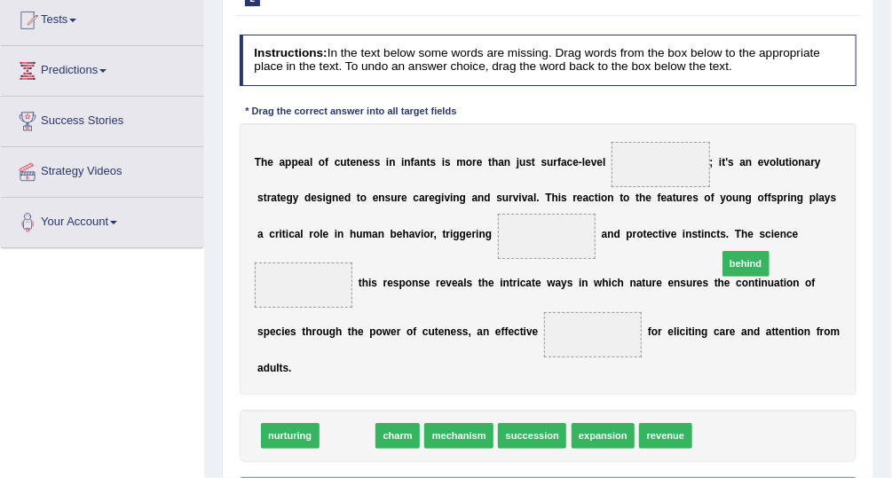
drag, startPoint x: 343, startPoint y: 383, endPoint x: 812, endPoint y: 181, distance: 510.4
click at [812, 181] on div "Instructions: In the text below some words are missing. Drag words from the box…" at bounding box center [547, 272] width 625 height 488
drag, startPoint x: 337, startPoint y: 382, endPoint x: 815, endPoint y: 201, distance: 510.4
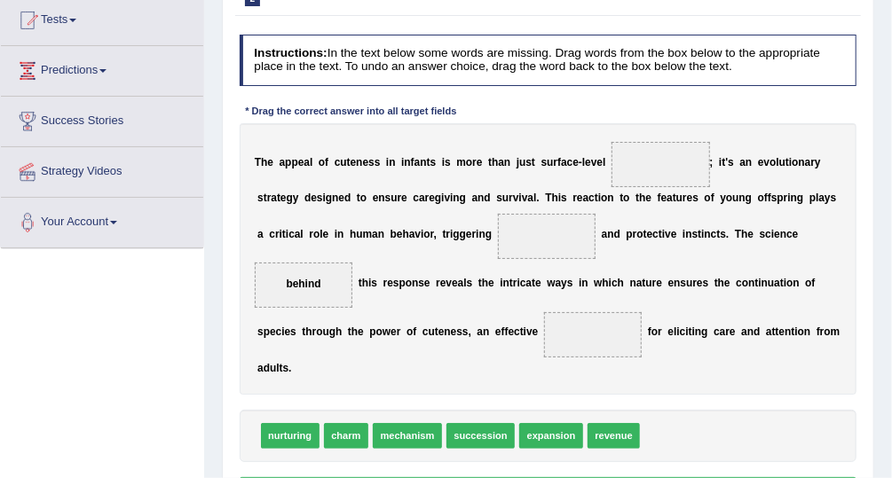
click at [307, 423] on span "nurturing" at bounding box center [290, 436] width 59 height 26
drag, startPoint x: 307, startPoint y: 388, endPoint x: 487, endPoint y: 216, distance: 249.2
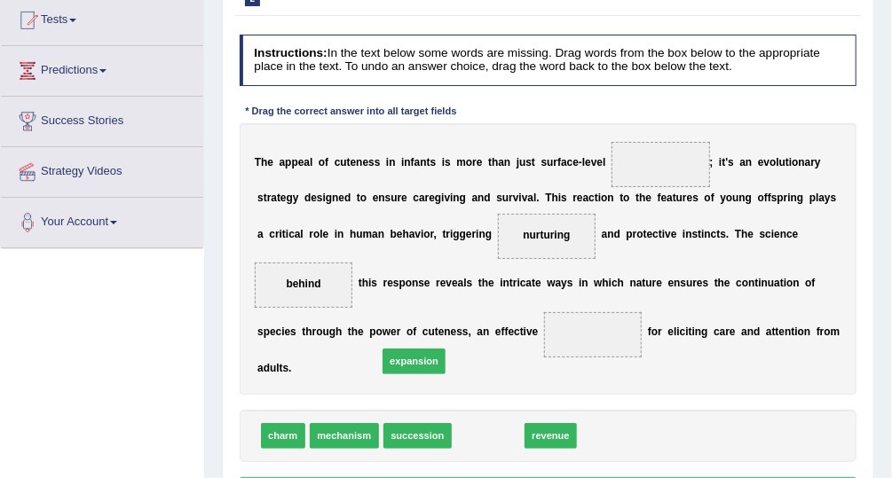
drag, startPoint x: 477, startPoint y: 381, endPoint x: 391, endPoint y: 294, distance: 123.0
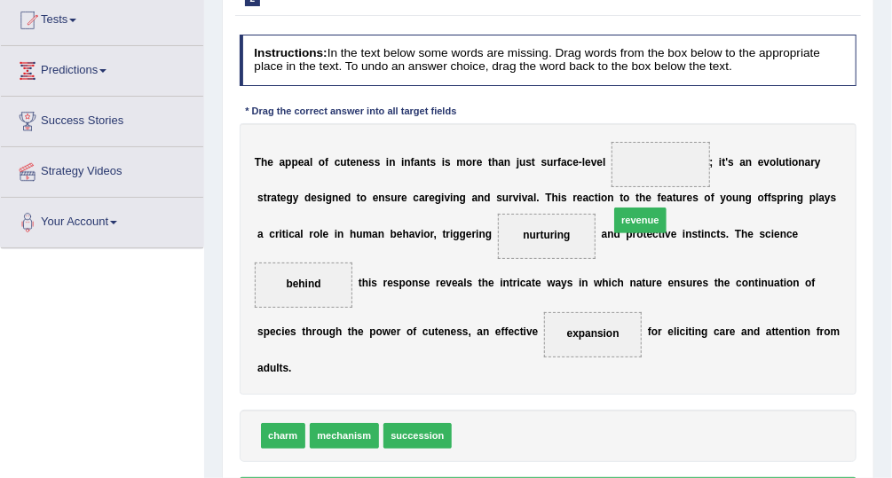
drag, startPoint x: 491, startPoint y: 387, endPoint x: 676, endPoint y: 133, distance: 314.4
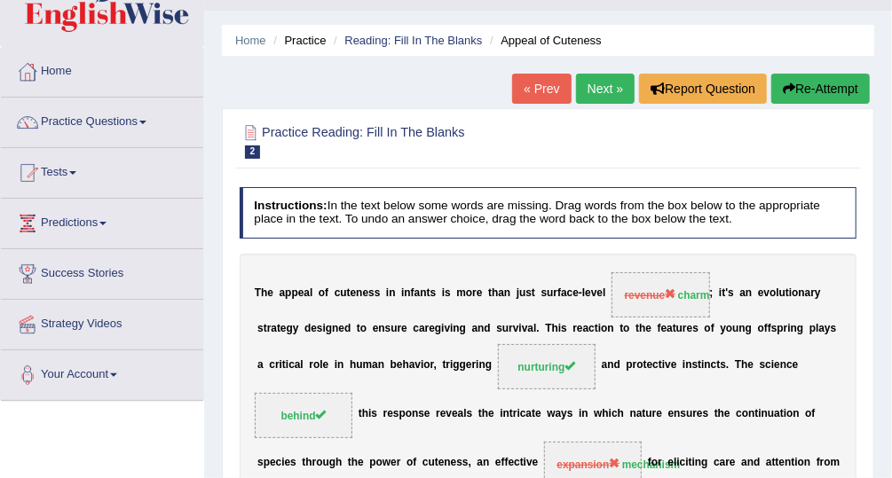
scroll to position [43, 0]
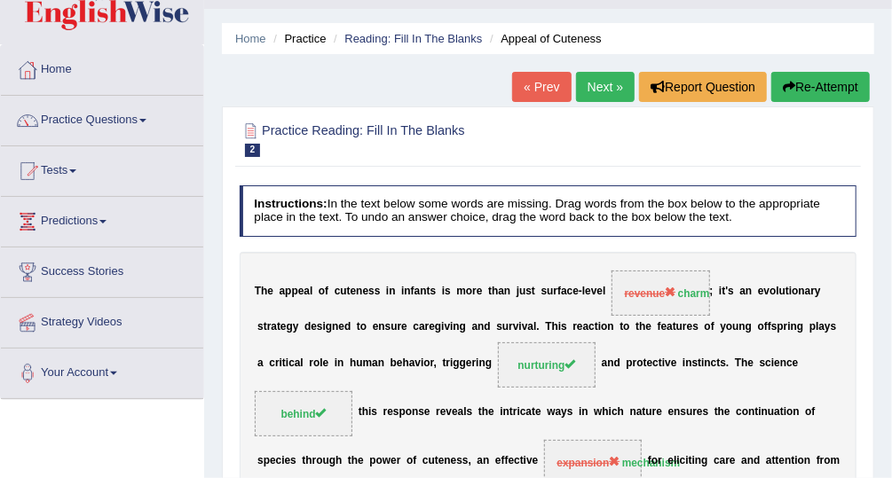
click at [612, 87] on link "Next »" at bounding box center [605, 87] width 59 height 30
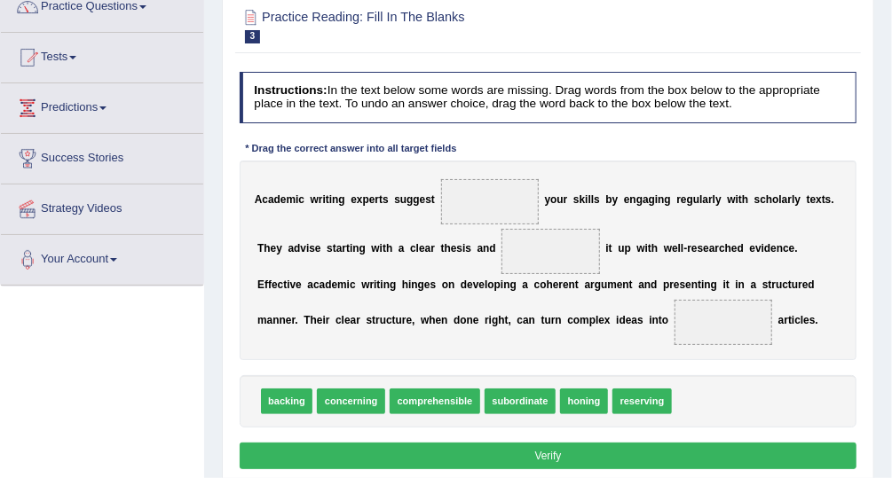
scroll to position [164, 0]
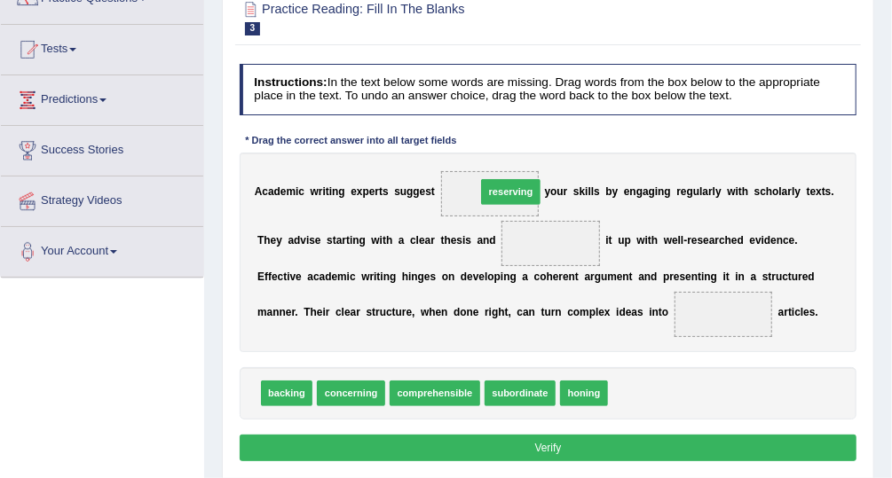
drag, startPoint x: 635, startPoint y: 396, endPoint x: 480, endPoint y: 158, distance: 283.6
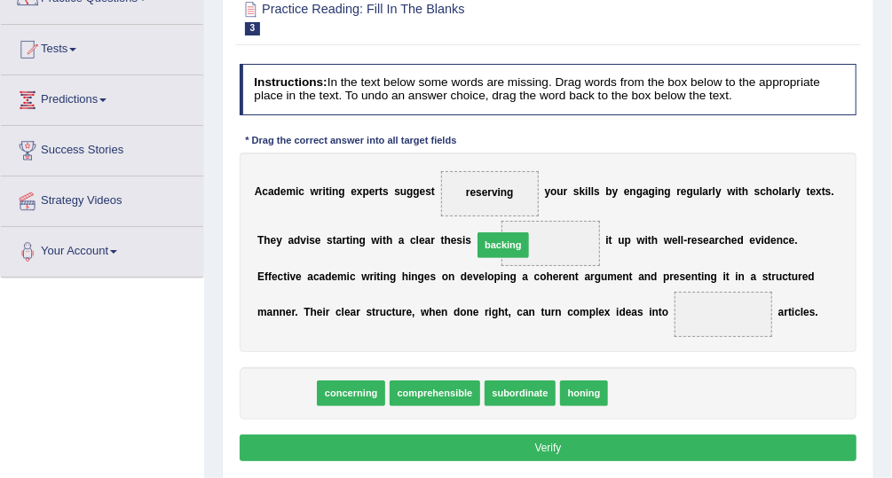
drag, startPoint x: 277, startPoint y: 388, endPoint x: 533, endPoint y: 213, distance: 309.7
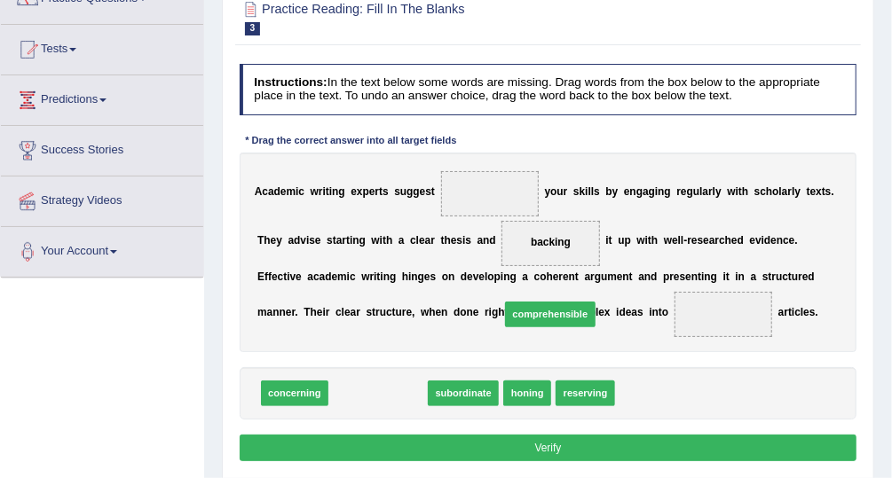
drag, startPoint x: 369, startPoint y: 387, endPoint x: 572, endPoint y: 294, distance: 222.8
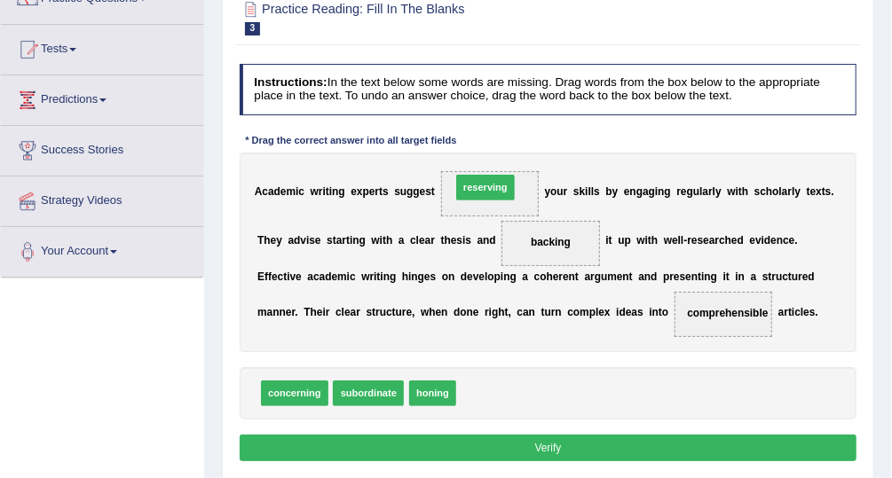
drag, startPoint x: 468, startPoint y: 391, endPoint x: 462, endPoint y: 148, distance: 242.4
click at [462, 148] on div "Instructions: In the text below some words are missing. Drag words from the box…" at bounding box center [547, 265] width 625 height 416
drag, startPoint x: 465, startPoint y: 391, endPoint x: 476, endPoint y: 154, distance: 238.1
click at [473, 437] on button "Verify" at bounding box center [549, 448] width 618 height 26
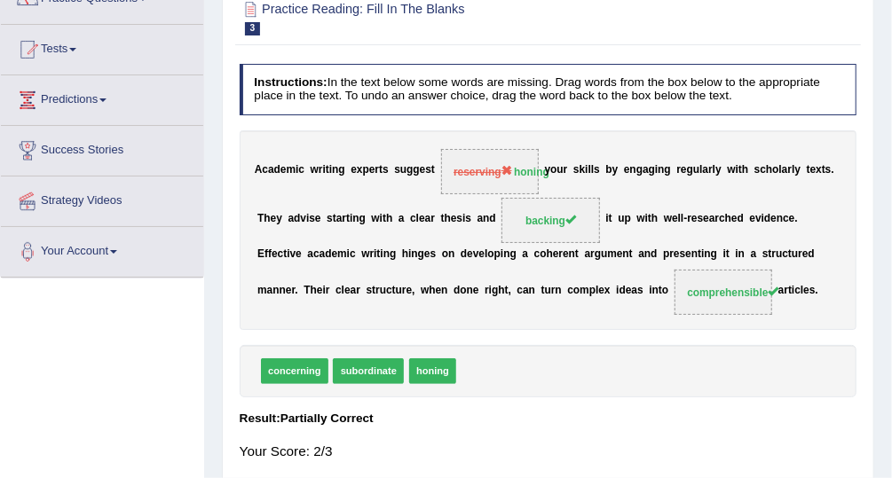
scroll to position [0, 0]
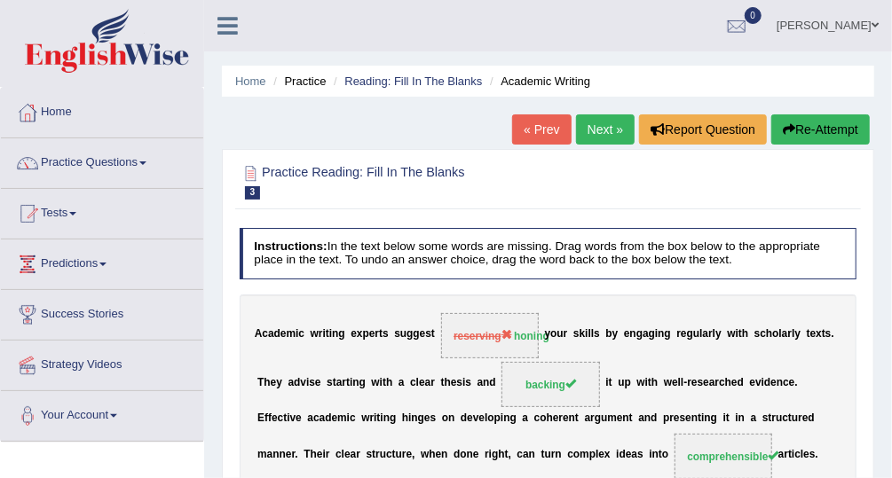
click at [599, 121] on link "Next »" at bounding box center [605, 129] width 59 height 30
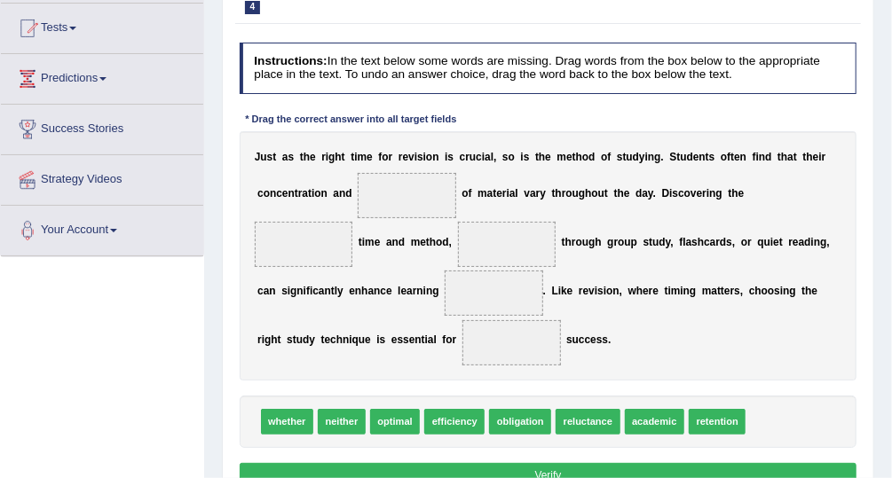
scroll to position [197, 0]
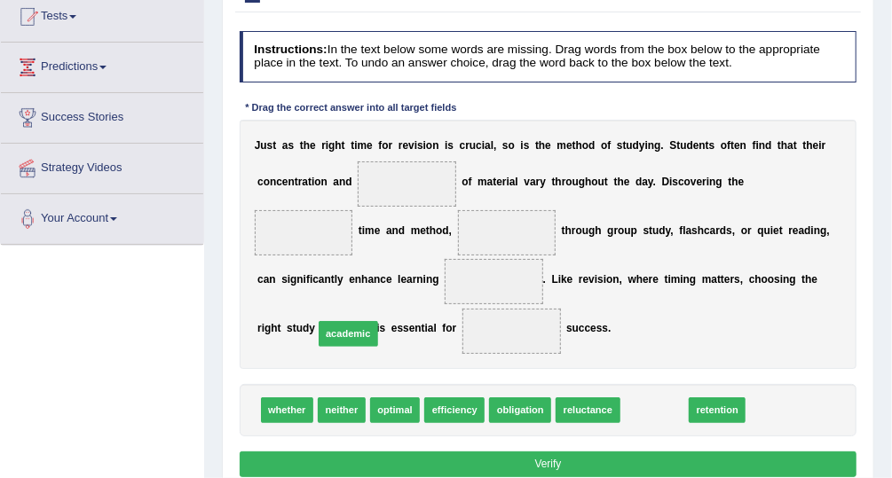
drag, startPoint x: 660, startPoint y: 406, endPoint x: 299, endPoint y: 316, distance: 372.4
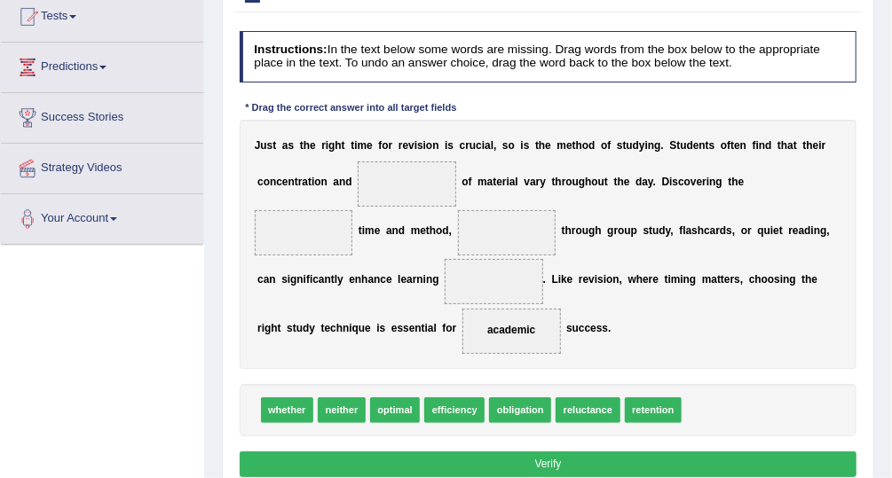
click at [448, 409] on span "efficiency" at bounding box center [454, 411] width 60 height 26
drag, startPoint x: 448, startPoint y: 409, endPoint x: 385, endPoint y: 154, distance: 263.3
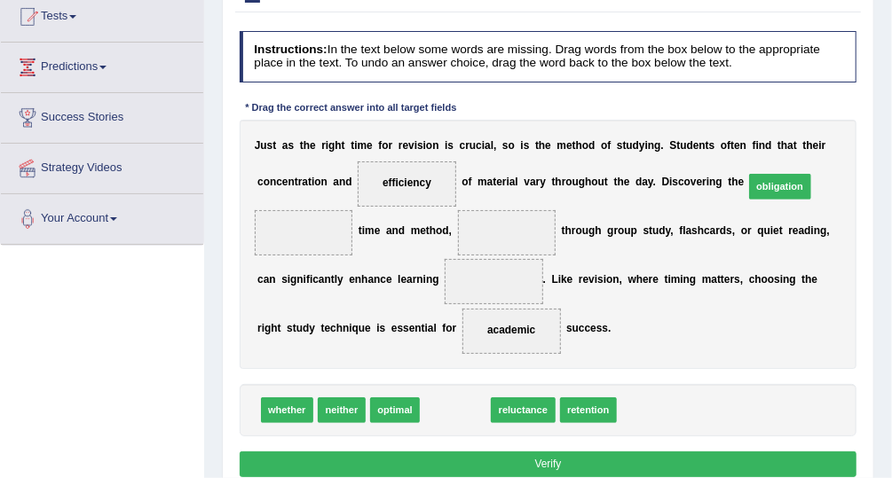
drag, startPoint x: 438, startPoint y: 400, endPoint x: 819, endPoint y: 138, distance: 463.3
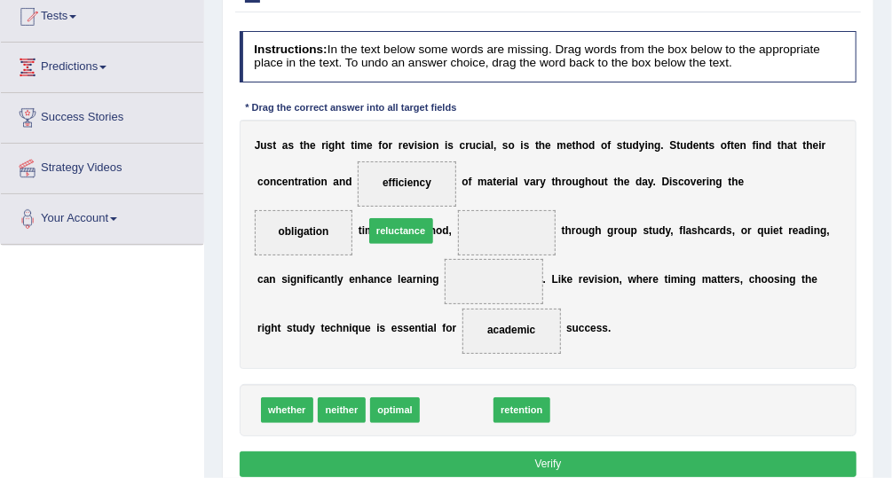
drag, startPoint x: 441, startPoint y: 412, endPoint x: 375, endPoint y: 201, distance: 220.6
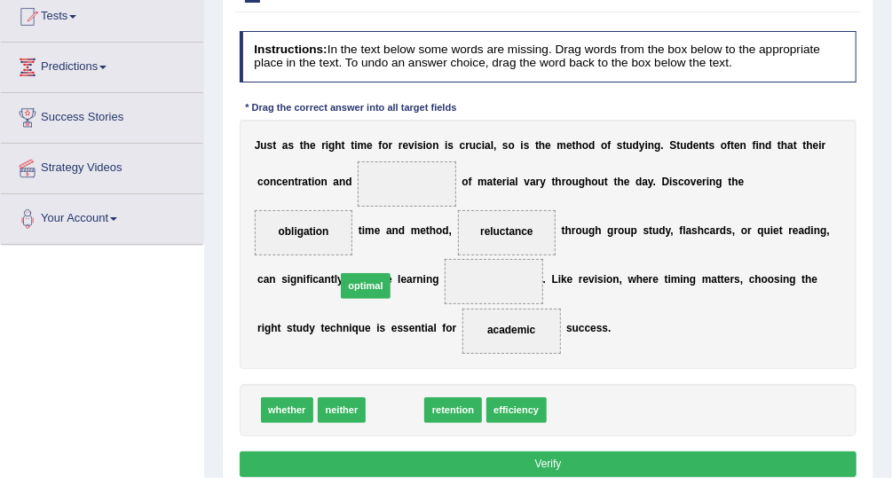
drag, startPoint x: 384, startPoint y: 415, endPoint x: 350, endPoint y: 270, distance: 149.6
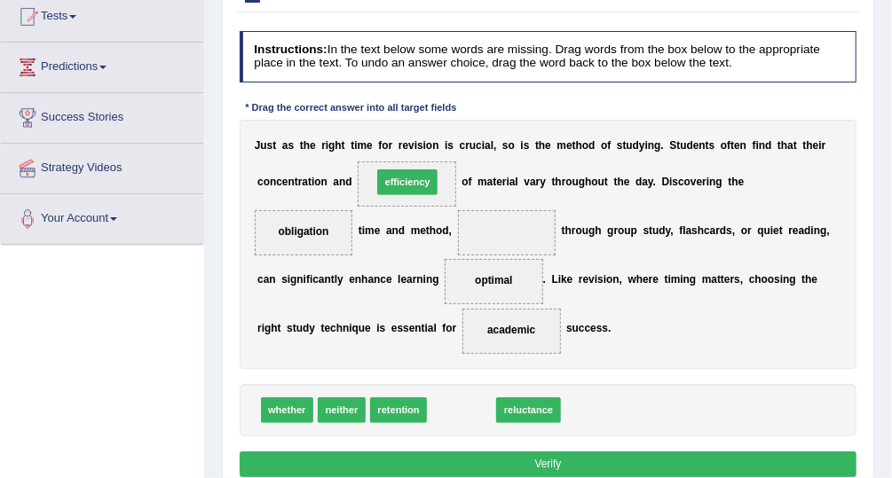
drag, startPoint x: 467, startPoint y: 409, endPoint x: 403, endPoint y: 142, distance: 274.7
click at [403, 142] on div "Instructions: In the text below some words are missing. Drag words from the box…" at bounding box center [547, 257] width 625 height 466
drag, startPoint x: 443, startPoint y: 412, endPoint x: 372, endPoint y: 140, distance: 280.7
click at [372, 140] on div "Instructions: In the text below some words are missing. Drag words from the box…" at bounding box center [547, 257] width 625 height 466
click at [449, 407] on span "efficiency" at bounding box center [461, 411] width 60 height 26
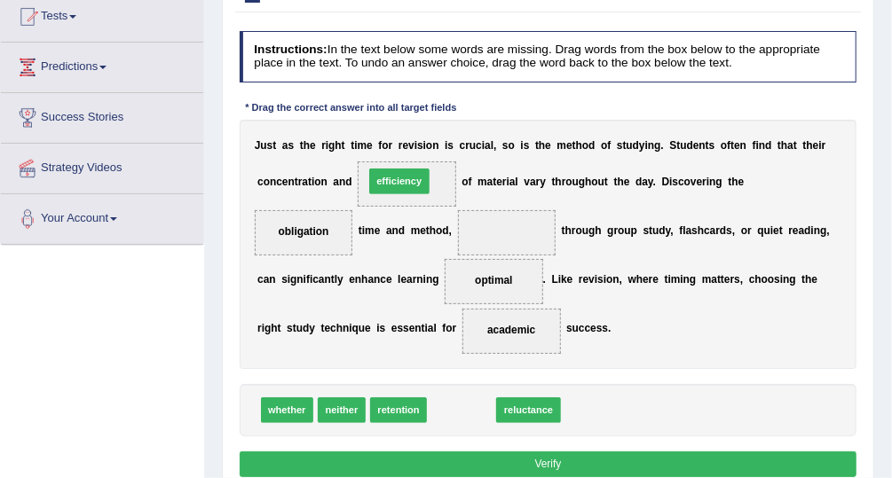
drag, startPoint x: 449, startPoint y: 407, endPoint x: 375, endPoint y: 138, distance: 278.8
click at [375, 138] on div "Instructions: In the text below some words are missing. Drag words from the box…" at bounding box center [547, 257] width 625 height 466
click at [455, 419] on span "efficiency" at bounding box center [461, 411] width 60 height 26
drag, startPoint x: 455, startPoint y: 419, endPoint x: 388, endPoint y: 212, distance: 217.5
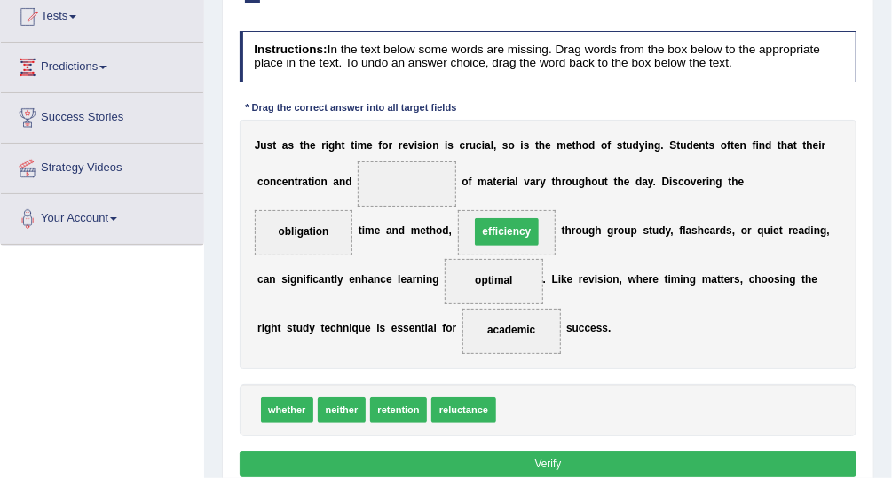
click at [458, 212] on span "efficiency" at bounding box center [507, 232] width 99 height 45
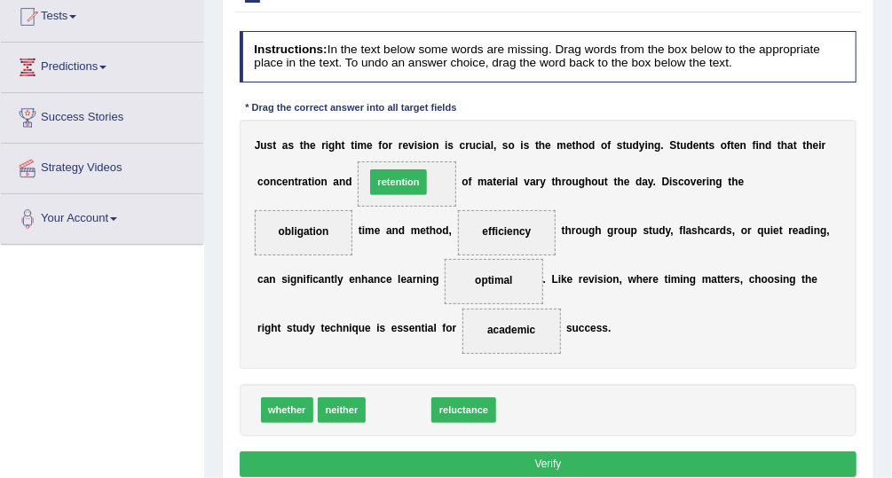
drag, startPoint x: 384, startPoint y: 400, endPoint x: 384, endPoint y: 132, distance: 268.0
click at [384, 132] on div "Instructions: In the text below some words are missing. Drag words from the box…" at bounding box center [547, 257] width 625 height 466
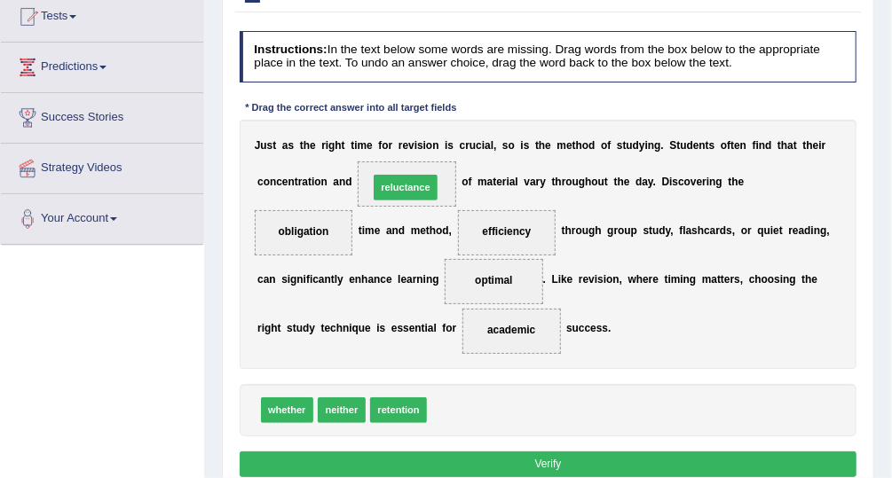
drag, startPoint x: 470, startPoint y: 402, endPoint x: 401, endPoint y: 140, distance: 270.6
click at [557, 459] on button "Verify" at bounding box center [549, 465] width 618 height 26
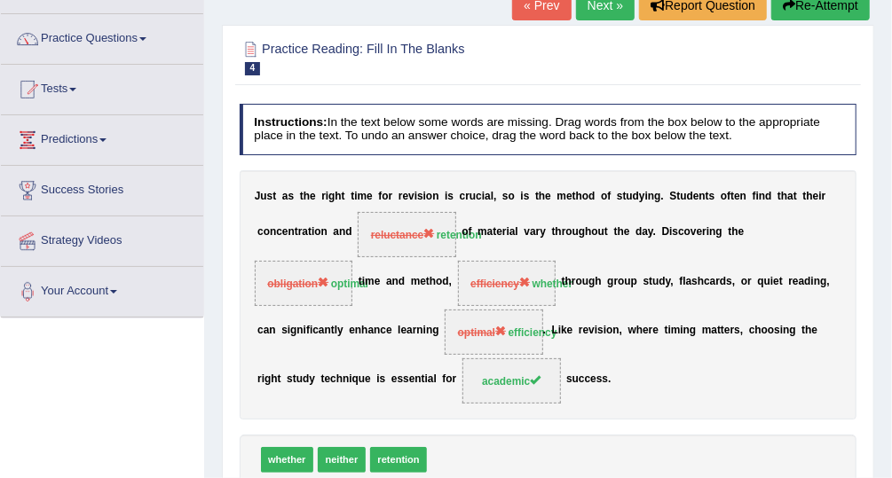
scroll to position [122, 0]
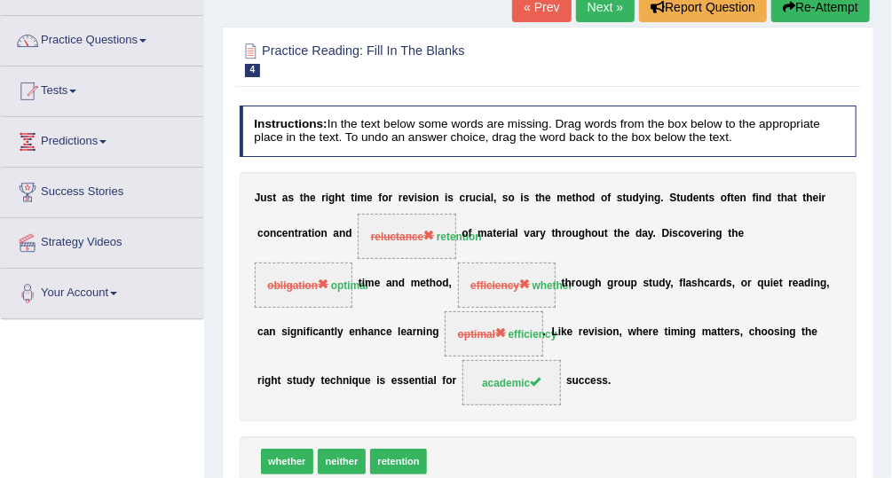
click at [600, 15] on link "Next »" at bounding box center [605, 7] width 59 height 30
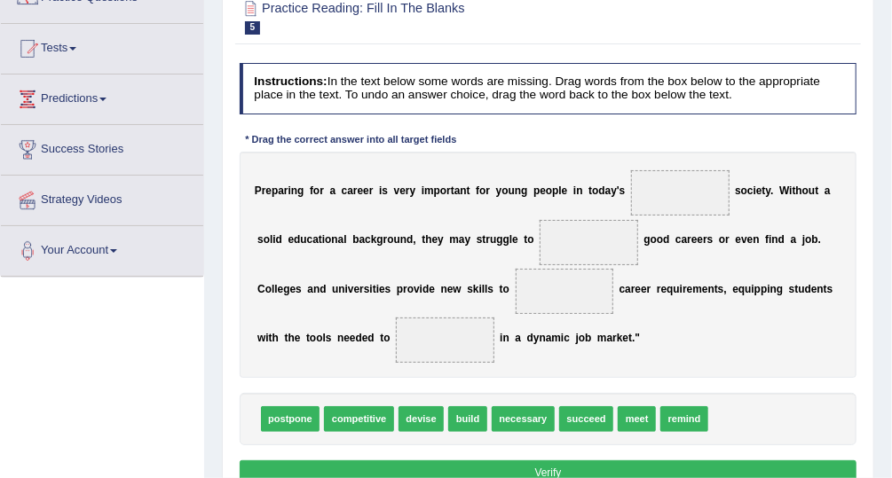
scroll to position [166, 0]
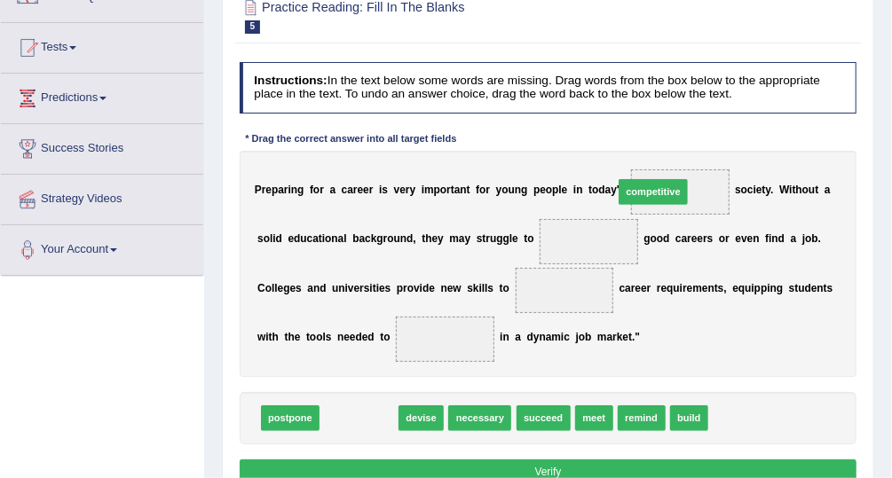
drag, startPoint x: 364, startPoint y: 419, endPoint x: 710, endPoint y: 153, distance: 436.7
click at [710, 153] on div "Instructions: In the text below some words are missing. Drag words from the box…" at bounding box center [547, 276] width 625 height 443
drag, startPoint x: 367, startPoint y: 417, endPoint x: 738, endPoint y: 149, distance: 457.7
click at [738, 149] on div "Instructions: In the text below some words are missing. Drag words from the box…" at bounding box center [547, 276] width 625 height 443
drag, startPoint x: 351, startPoint y: 411, endPoint x: 691, endPoint y: 150, distance: 428.5
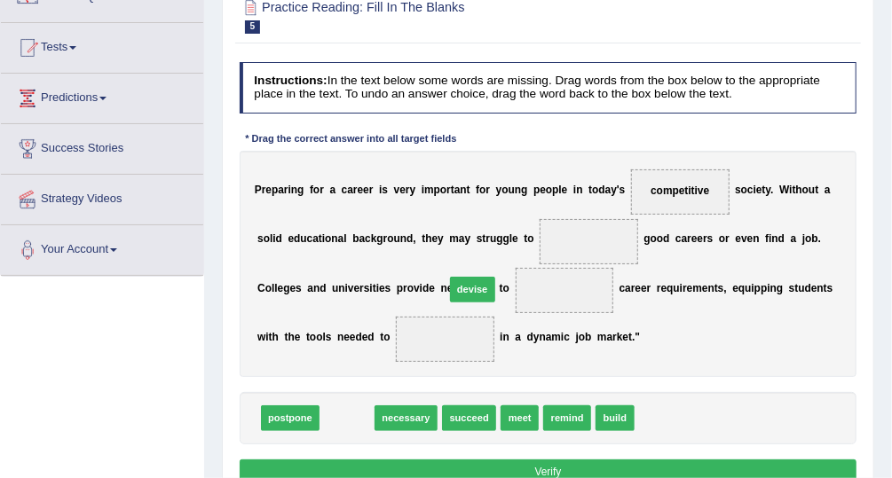
drag, startPoint x: 349, startPoint y: 409, endPoint x: 496, endPoint y: 258, distance: 210.9
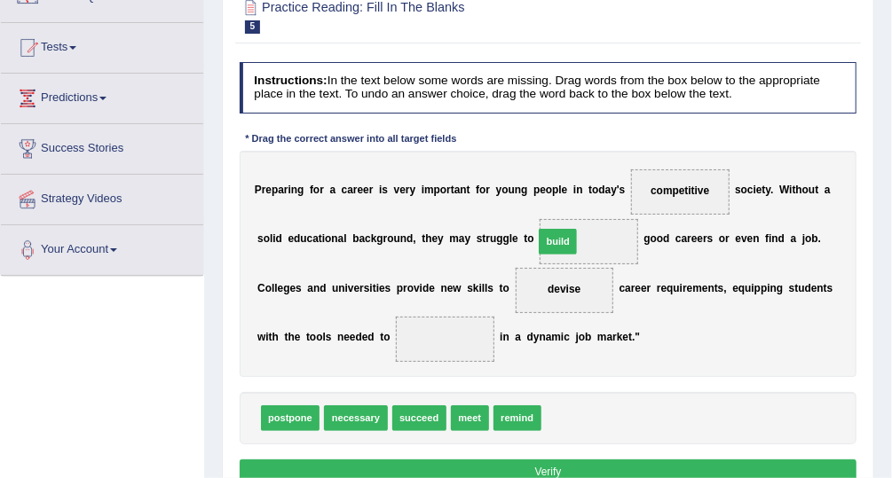
drag, startPoint x: 555, startPoint y: 420, endPoint x: 547, endPoint y: 212, distance: 207.8
drag, startPoint x: 303, startPoint y: 421, endPoint x: 317, endPoint y: 411, distance: 17.2
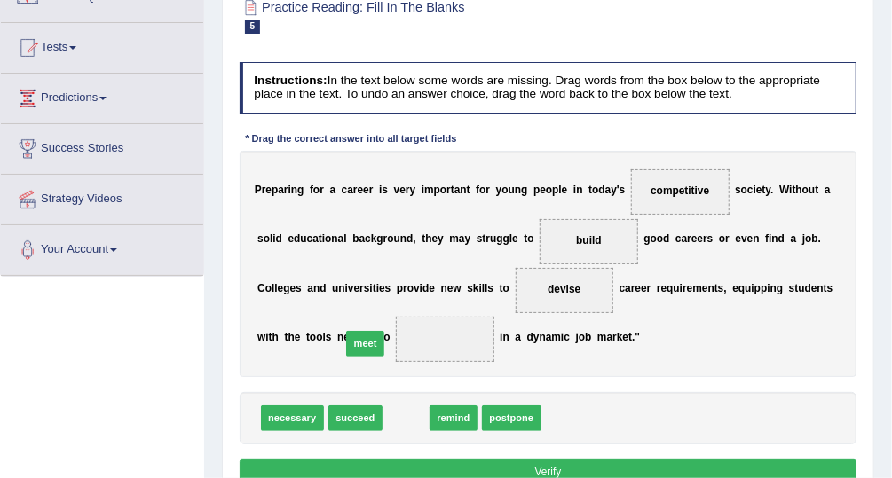
drag, startPoint x: 406, startPoint y: 415, endPoint x: 357, endPoint y: 329, distance: 99.0
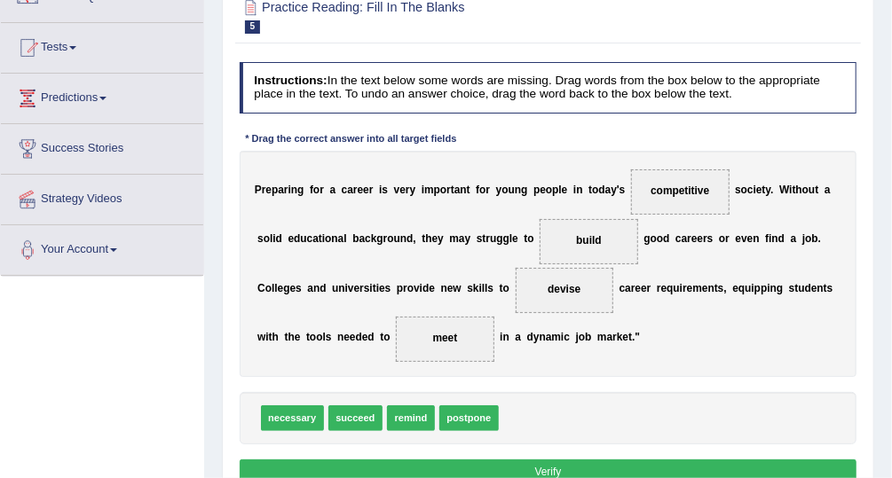
click at [584, 465] on button "Verify" at bounding box center [549, 473] width 618 height 26
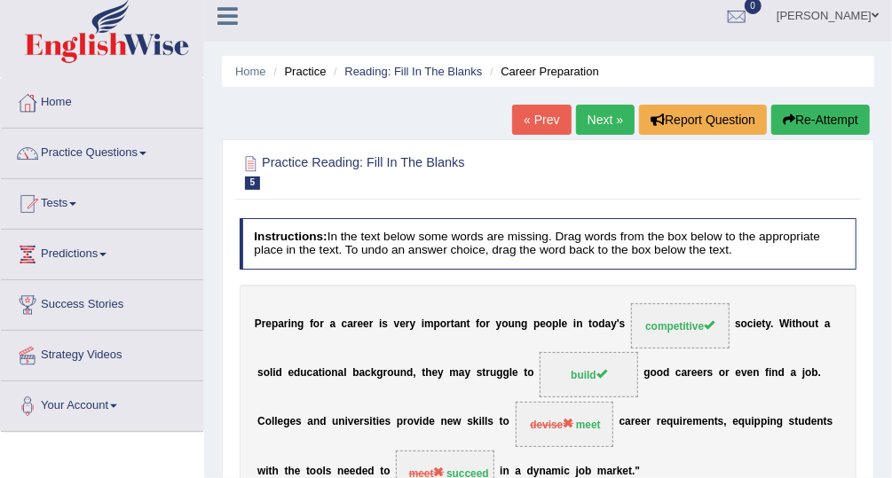
scroll to position [0, 0]
